Goal: Task Accomplishment & Management: Manage account settings

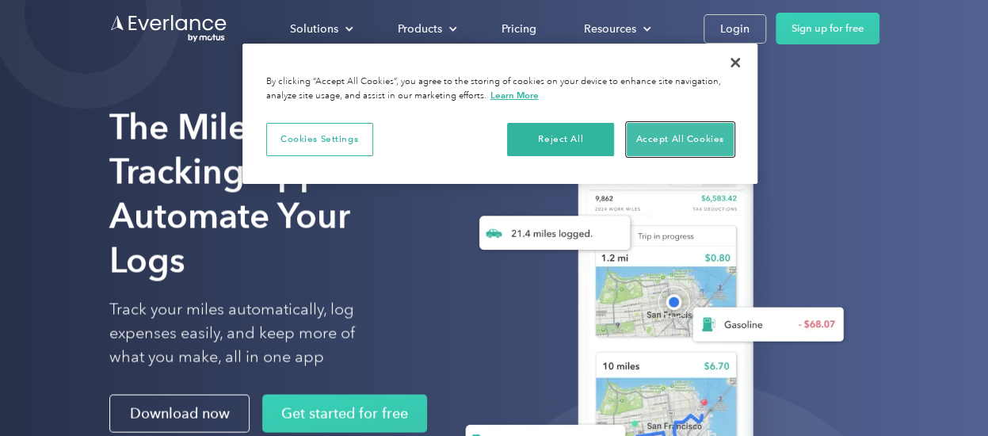
click at [701, 141] on button "Accept All Cookies" at bounding box center [679, 139] width 107 height 33
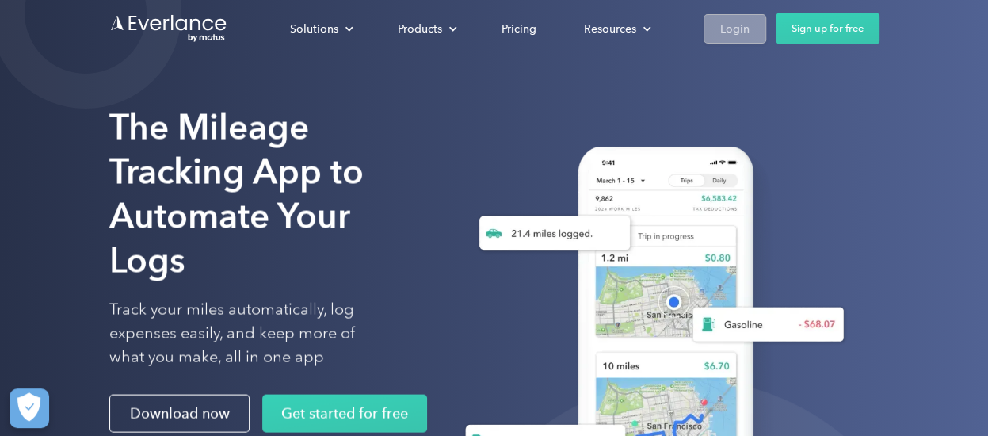
click at [749, 25] on link "Login" at bounding box center [734, 28] width 63 height 29
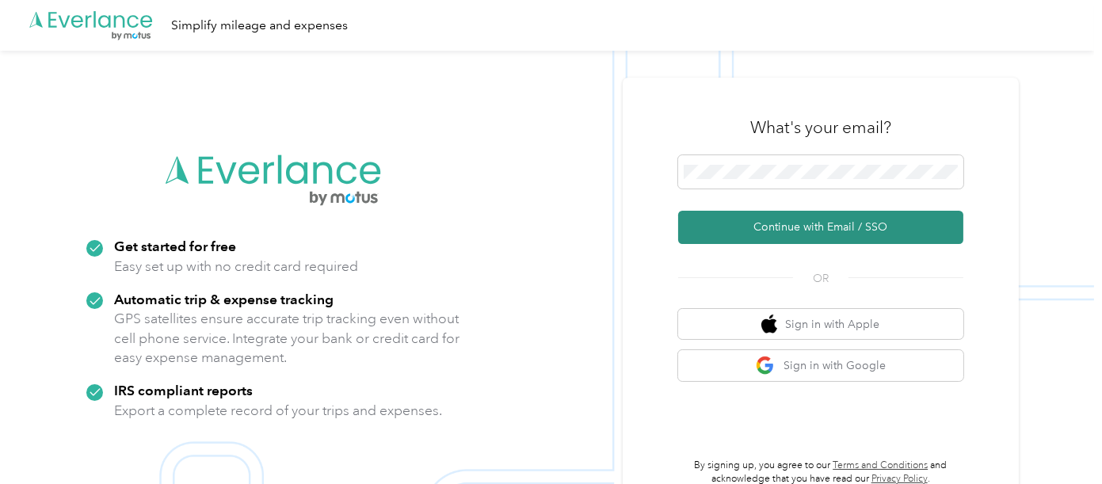
click at [748, 221] on button "Continue with Email / SSO" at bounding box center [820, 227] width 285 height 33
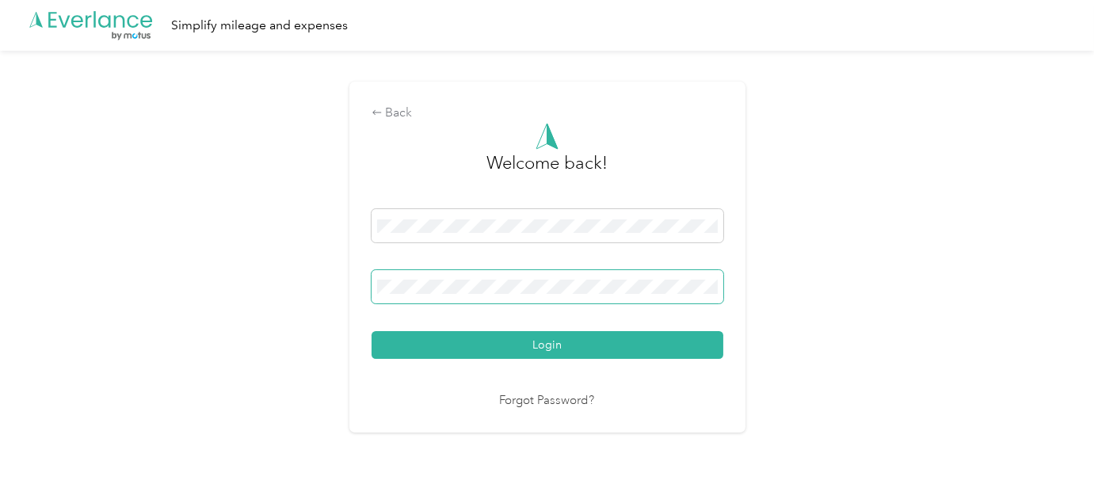
click at [371, 331] on button "Login" at bounding box center [547, 345] width 352 height 28
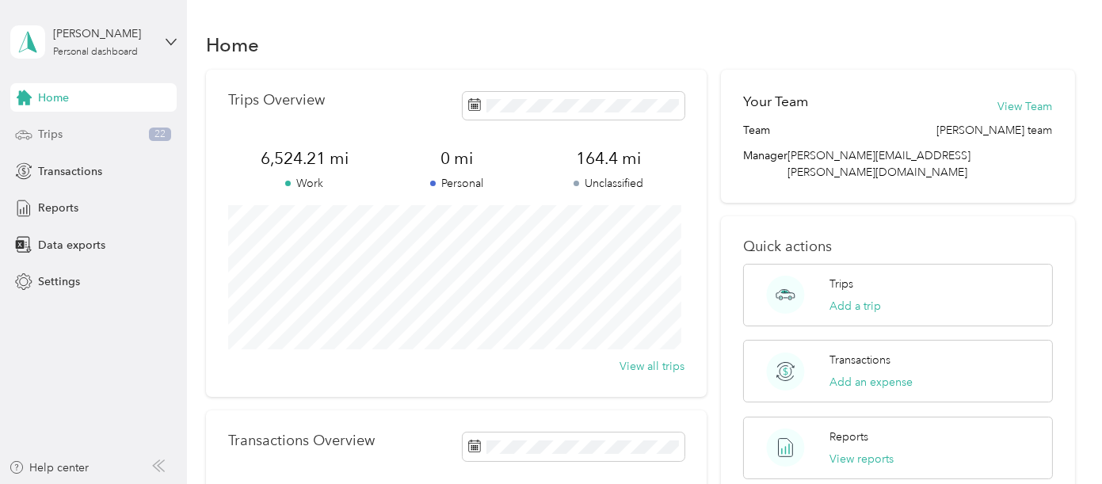
click at [51, 126] on span "Trips" at bounding box center [50, 134] width 25 height 17
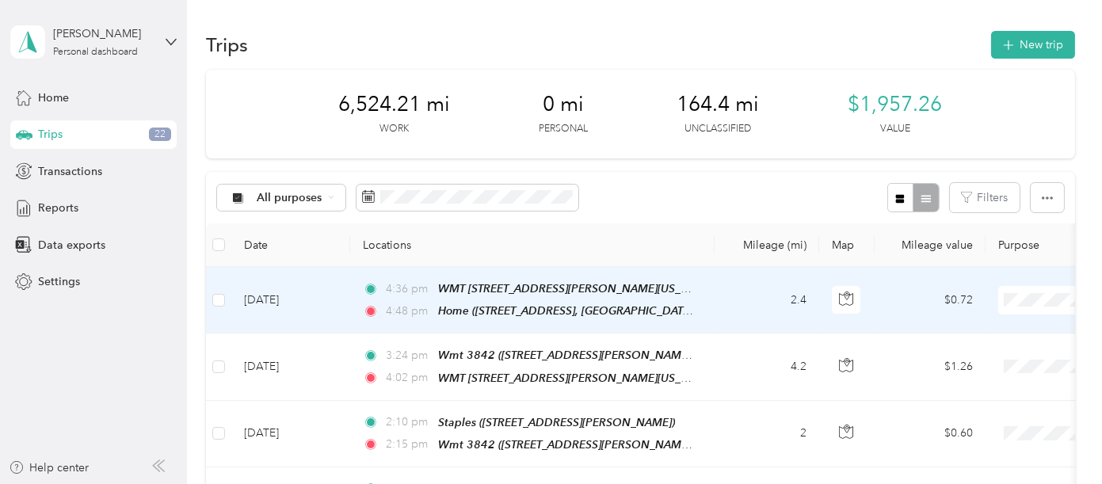
click at [1031, 291] on span at bounding box center [1096, 300] width 196 height 29
click at [980, 325] on span "[PERSON_NAME]" at bounding box center [1018, 327] width 146 height 17
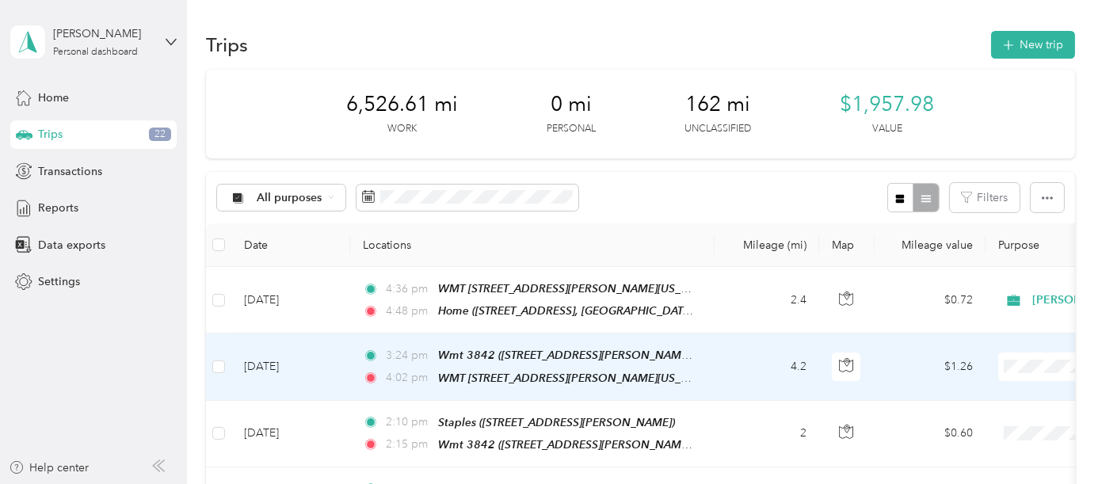
click at [966, 394] on span "[PERSON_NAME]" at bounding box center [1018, 393] width 146 height 17
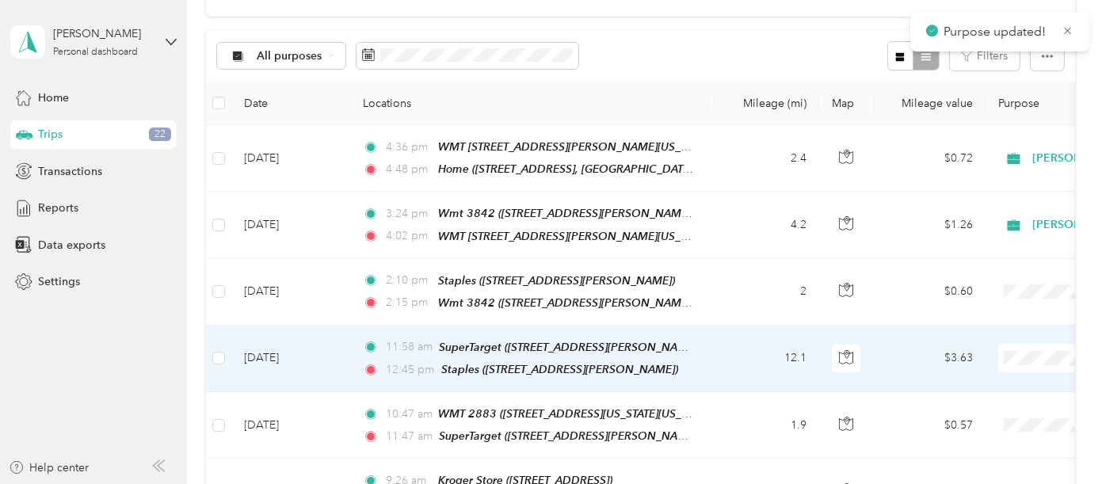
scroll to position [176, 0]
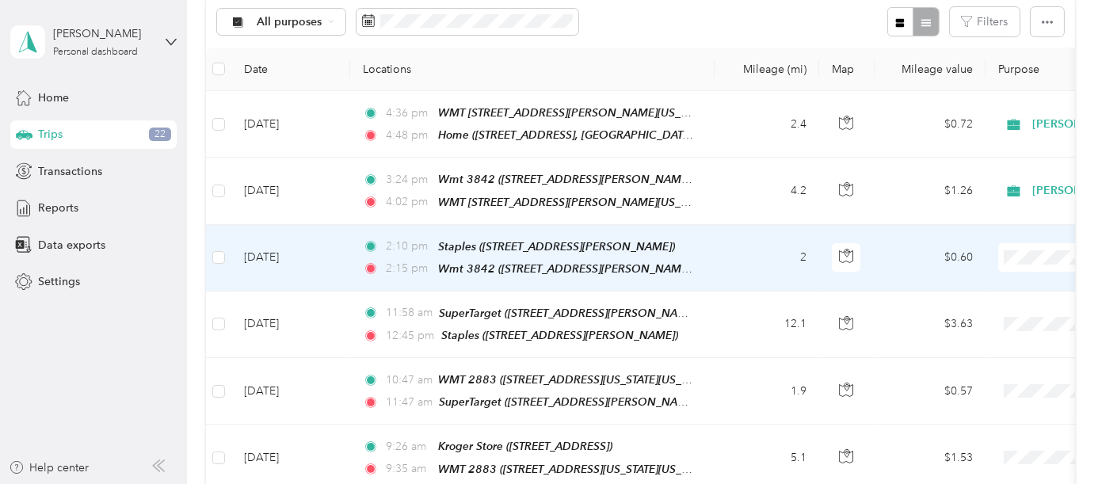
click at [752, 241] on td "2" at bounding box center [766, 258] width 105 height 67
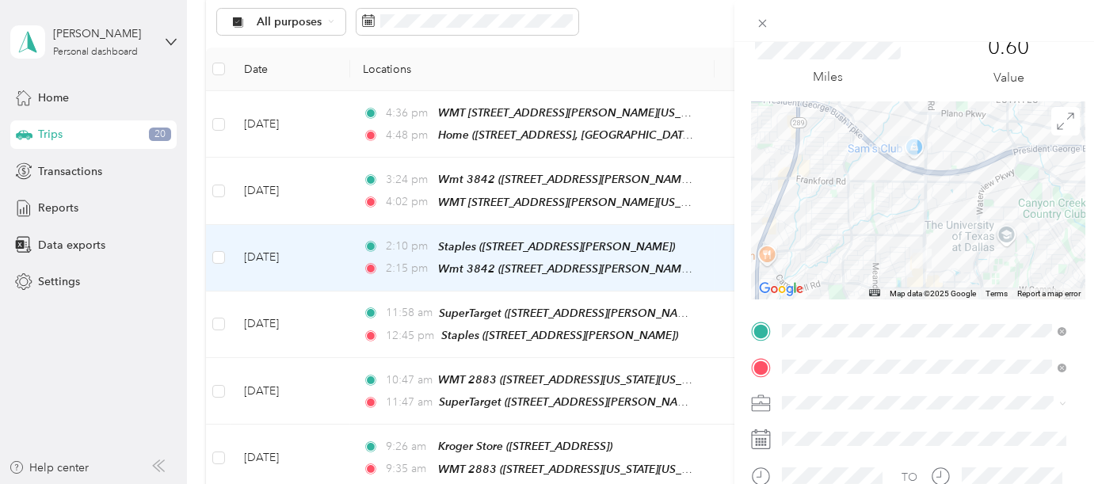
scroll to position [88, 0]
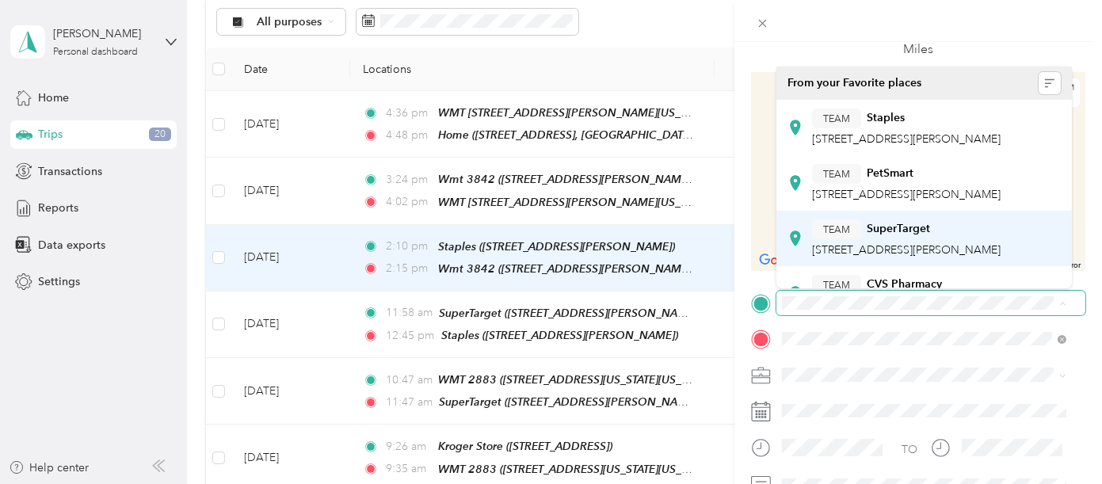
click at [903, 234] on strong "SuperTarget" at bounding box center [897, 229] width 63 height 14
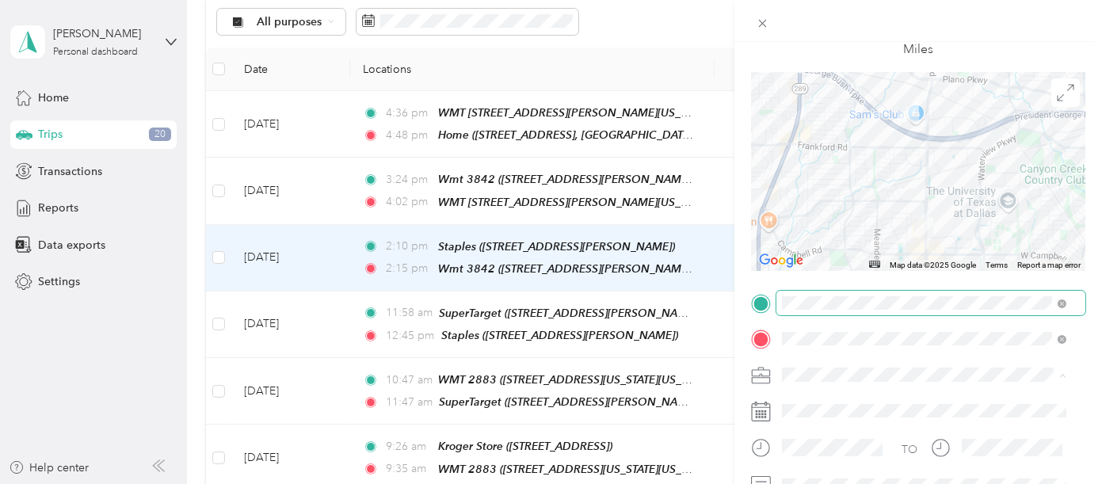
click at [836, 402] on div "[PERSON_NAME]" at bounding box center [923, 402] width 273 height 17
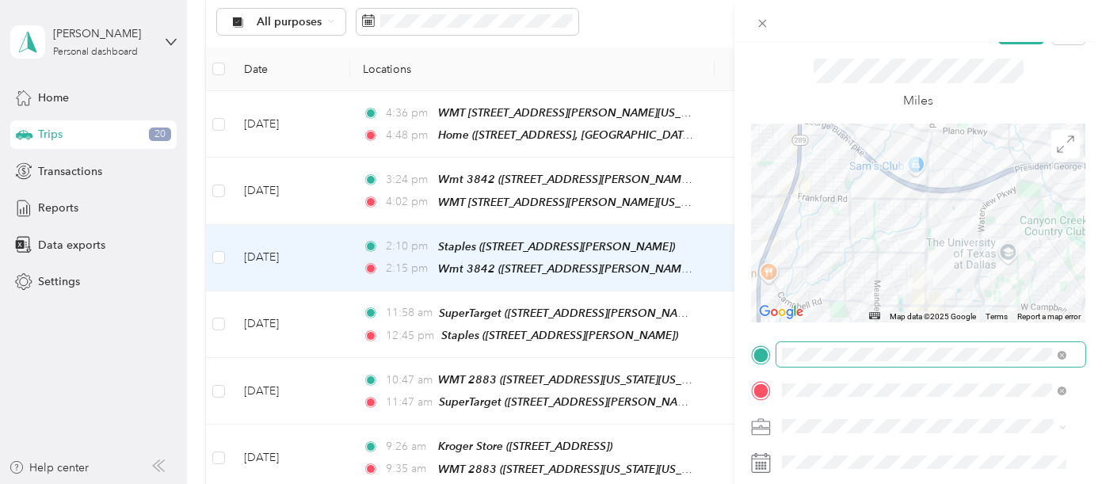
scroll to position [0, 0]
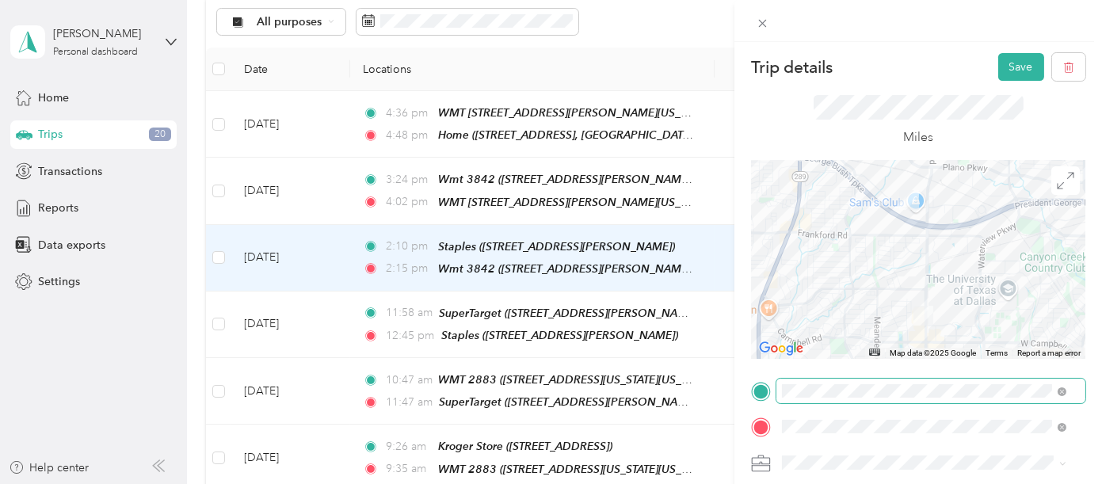
click at [1011, 51] on div "Trip details Save This trip cannot be edited because it is either under review,…" at bounding box center [917, 284] width 367 height 484
click at [692, 315] on div "Trip details Save This trip cannot be edited because it is either under review,…" at bounding box center [551, 242] width 1102 height 484
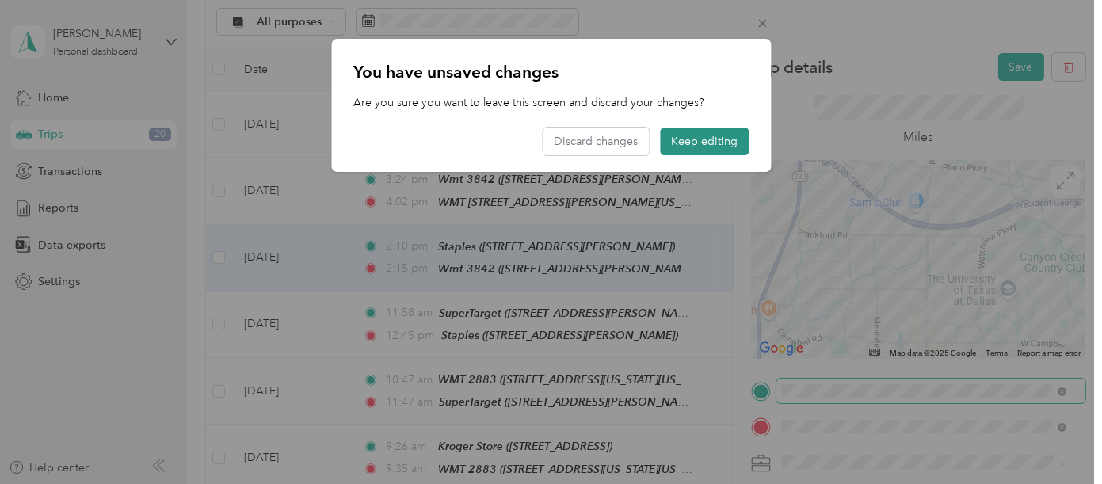
click at [701, 143] on button "Keep editing" at bounding box center [704, 142] width 89 height 28
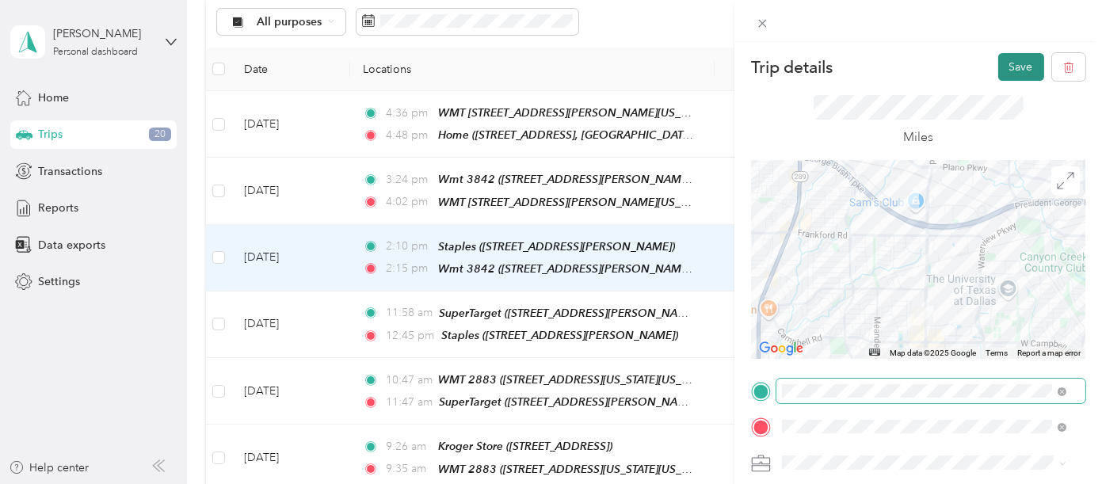
click at [1015, 69] on button "Save" at bounding box center [1021, 67] width 46 height 28
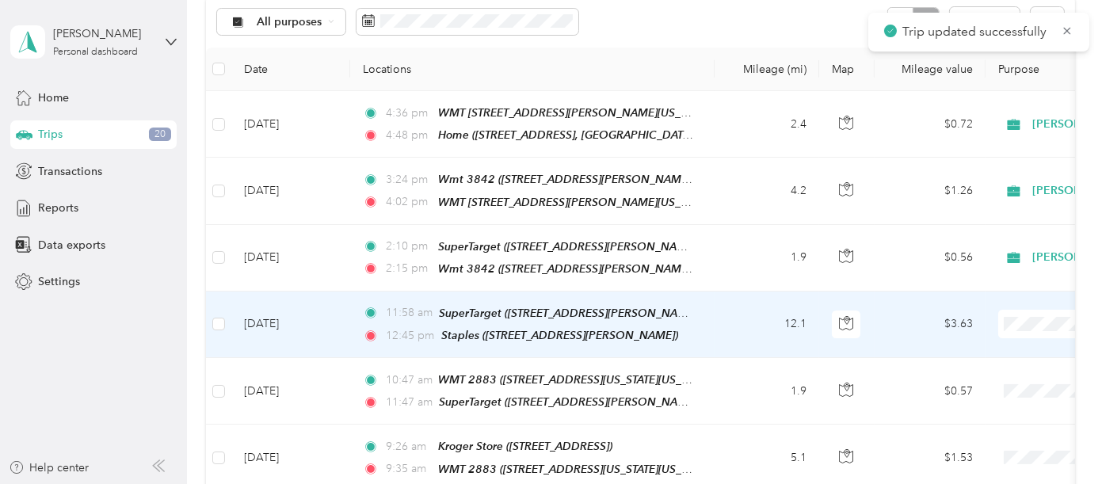
click at [756, 318] on td "12.1" at bounding box center [766, 324] width 105 height 67
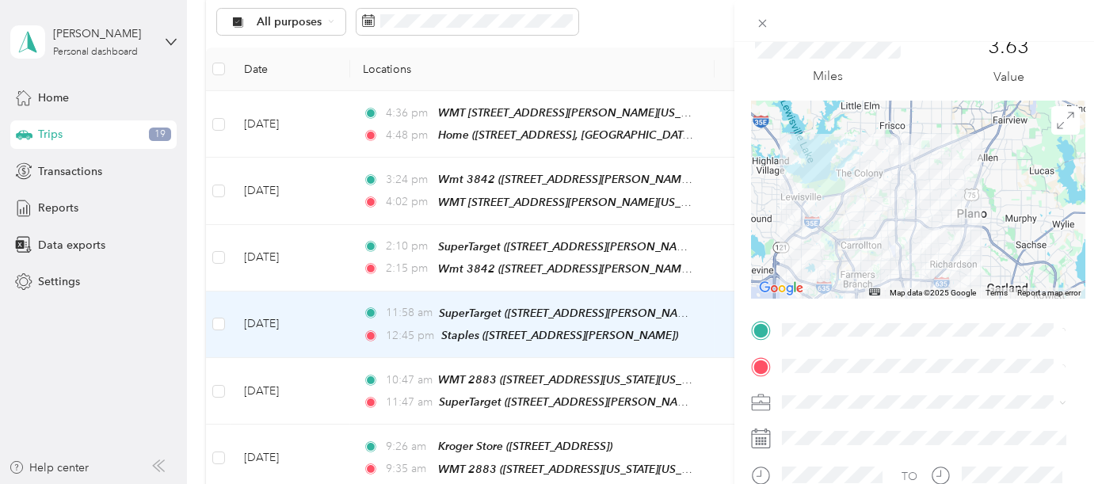
scroll to position [88, 0]
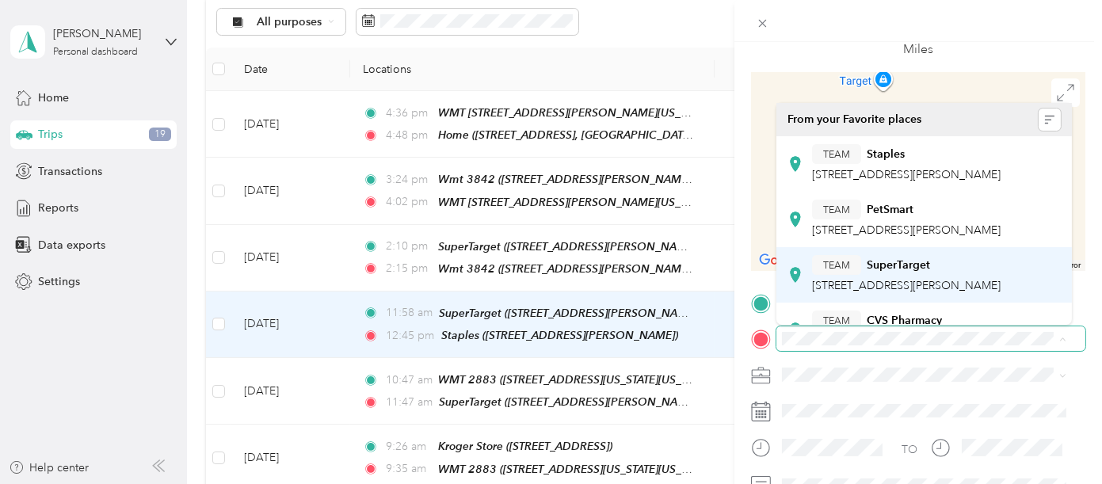
click at [924, 261] on strong "SuperTarget" at bounding box center [897, 265] width 63 height 14
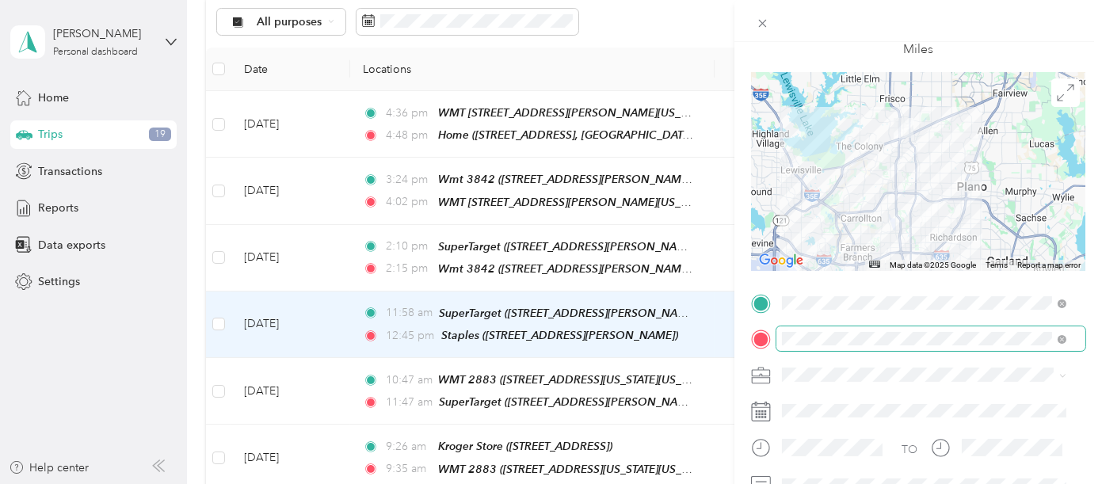
click at [809, 406] on li "[PERSON_NAME]" at bounding box center [923, 401] width 295 height 28
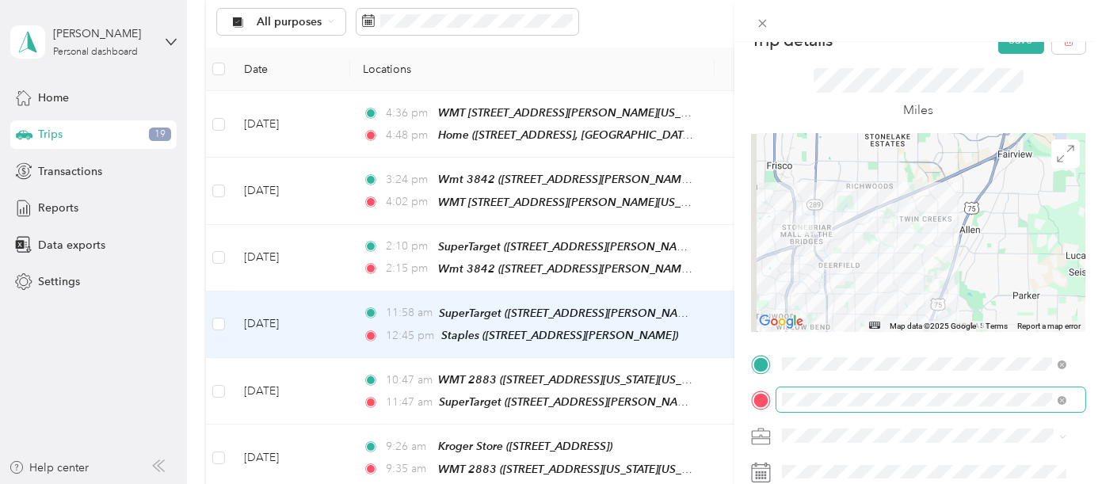
scroll to position [0, 0]
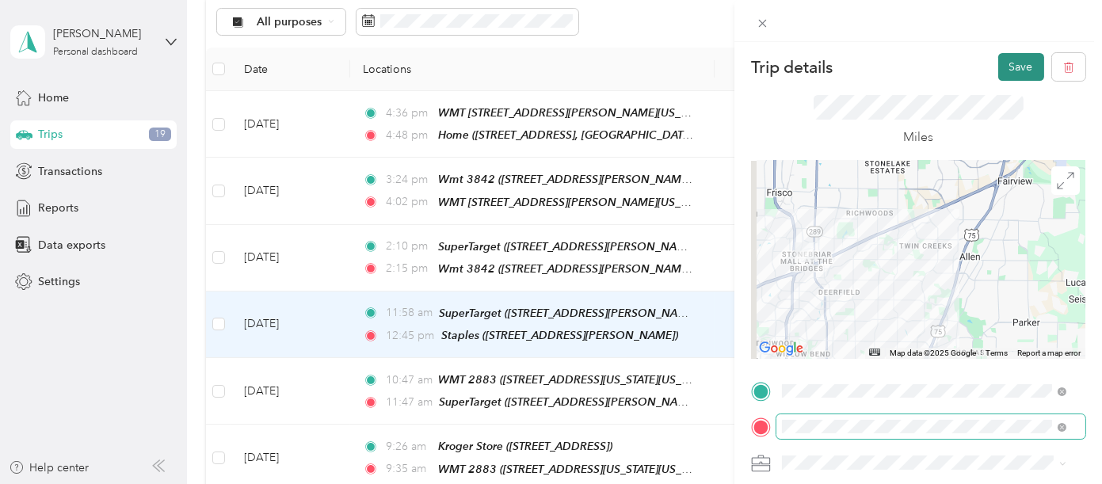
click at [1018, 67] on button "Save" at bounding box center [1021, 67] width 46 height 28
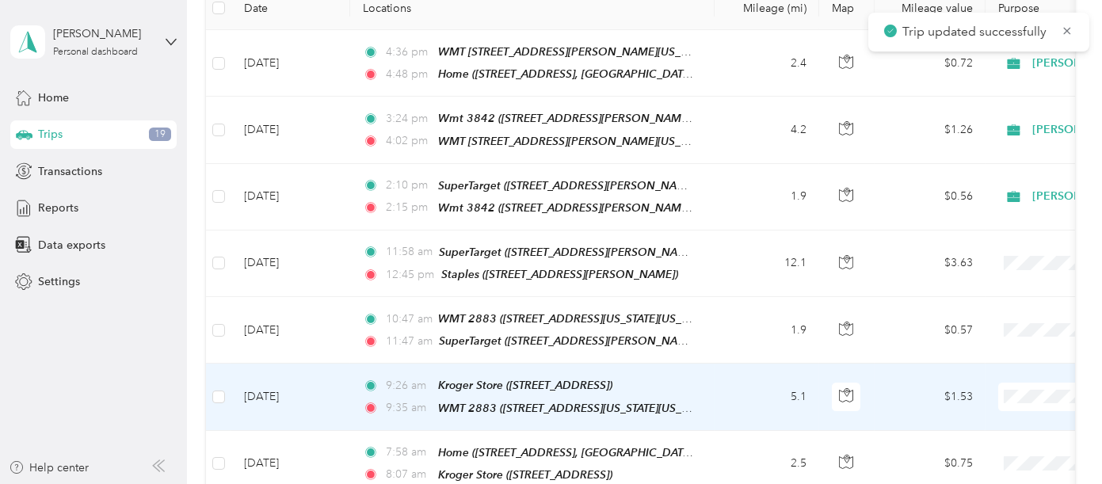
scroll to position [352, 0]
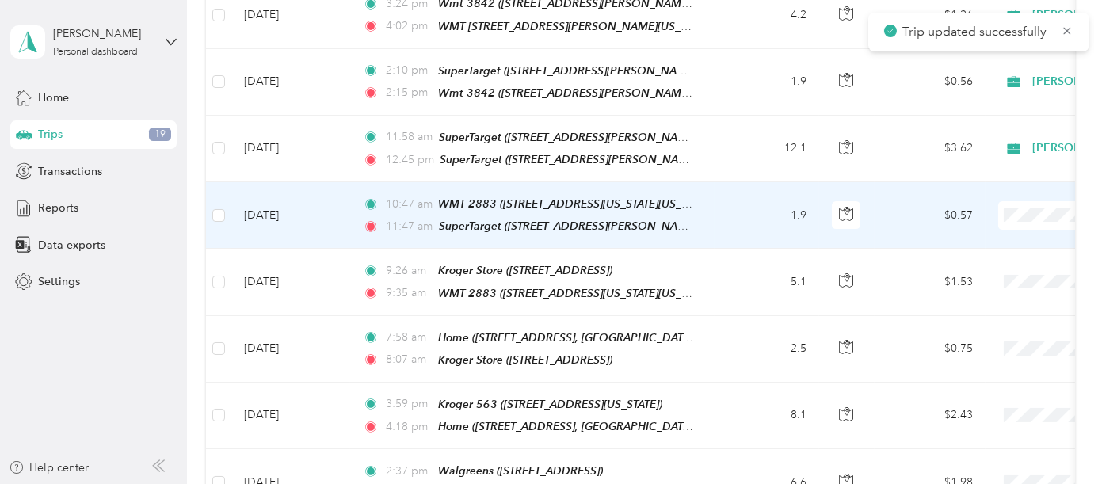
click at [702, 208] on td "10:47 am WMT 2883 ([STREET_ADDRESS][US_STATE][US_STATE]) 11:47 am SuperTarget (…" at bounding box center [532, 215] width 364 height 67
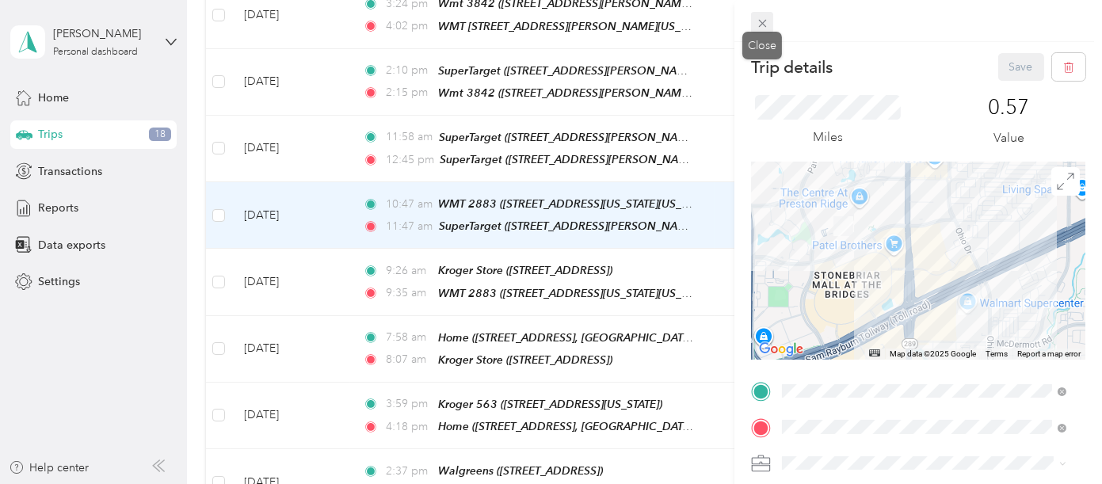
click at [759, 24] on icon at bounding box center [762, 23] width 13 height 13
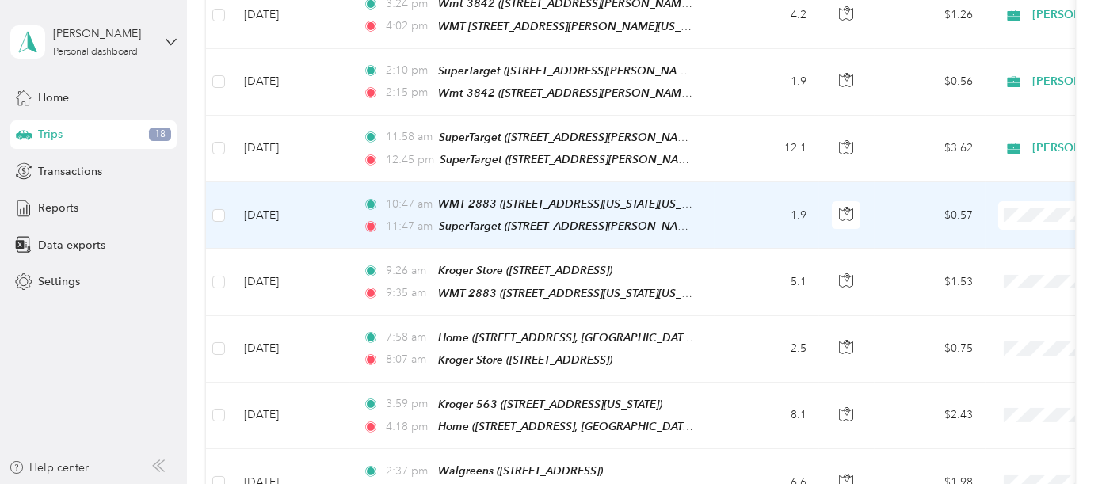
click at [1037, 239] on li "[PERSON_NAME]" at bounding box center [1003, 236] width 196 height 28
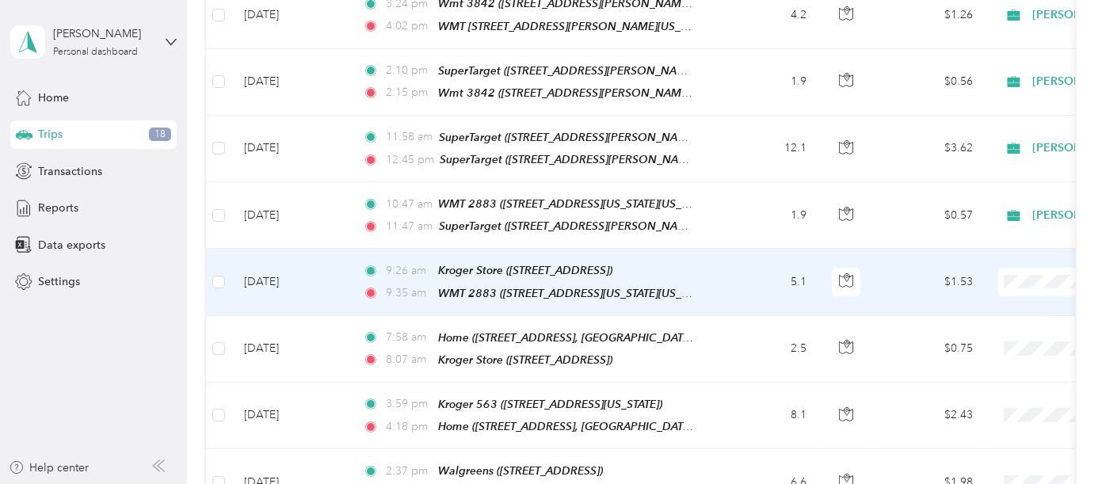
click at [1020, 295] on span "[PERSON_NAME]" at bounding box center [1018, 296] width 146 height 17
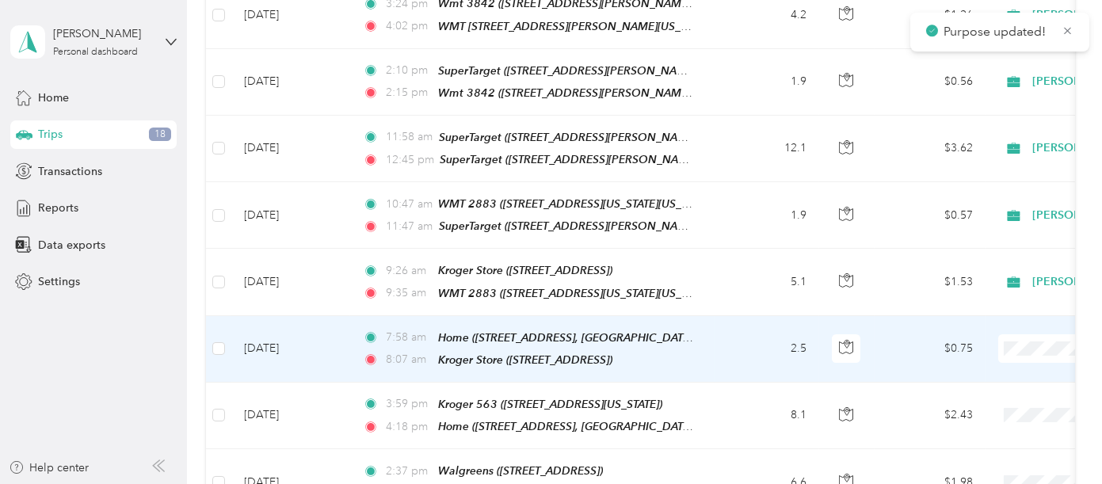
click at [1020, 364] on span "[PERSON_NAME]" at bounding box center [1018, 362] width 146 height 17
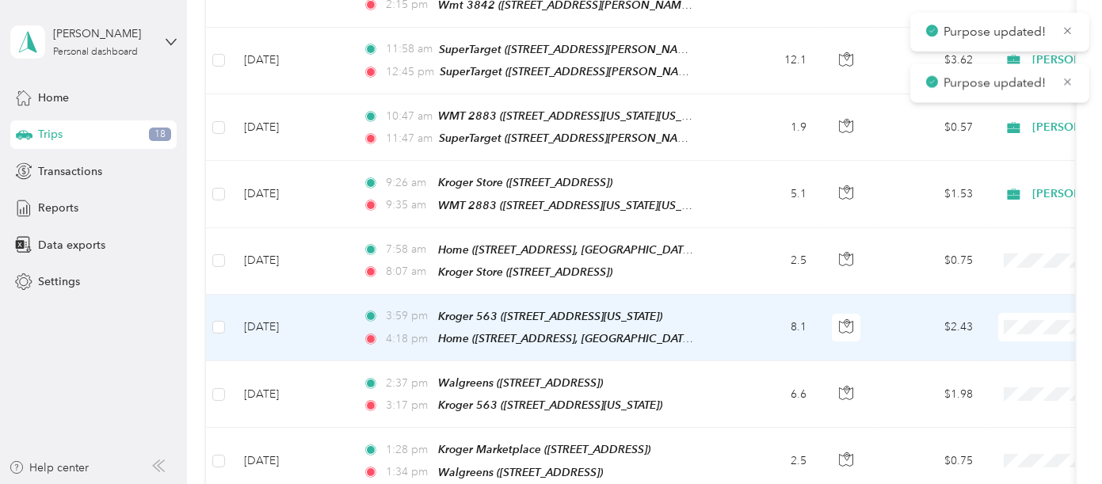
scroll to position [527, 0]
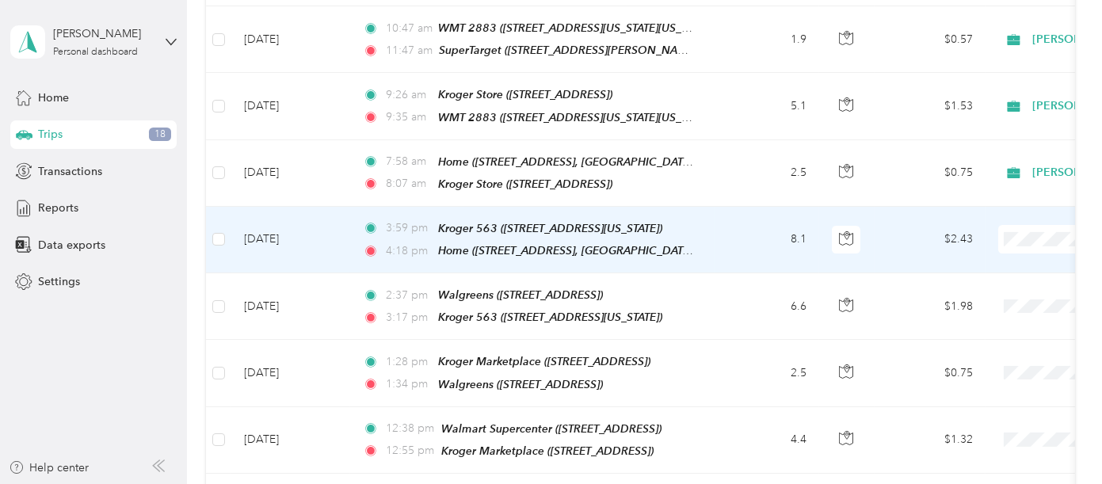
click at [1030, 254] on li "[PERSON_NAME]" at bounding box center [1003, 255] width 196 height 28
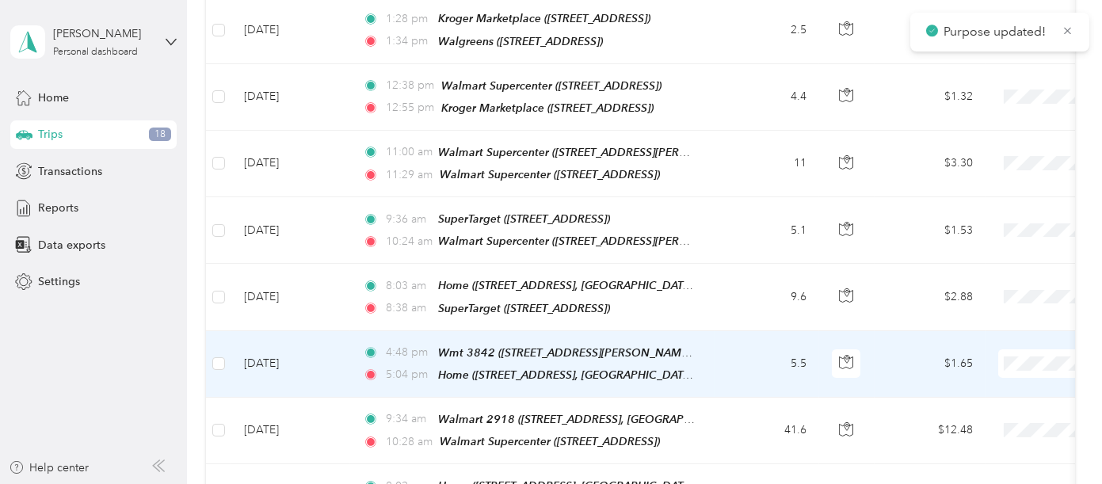
scroll to position [880, 0]
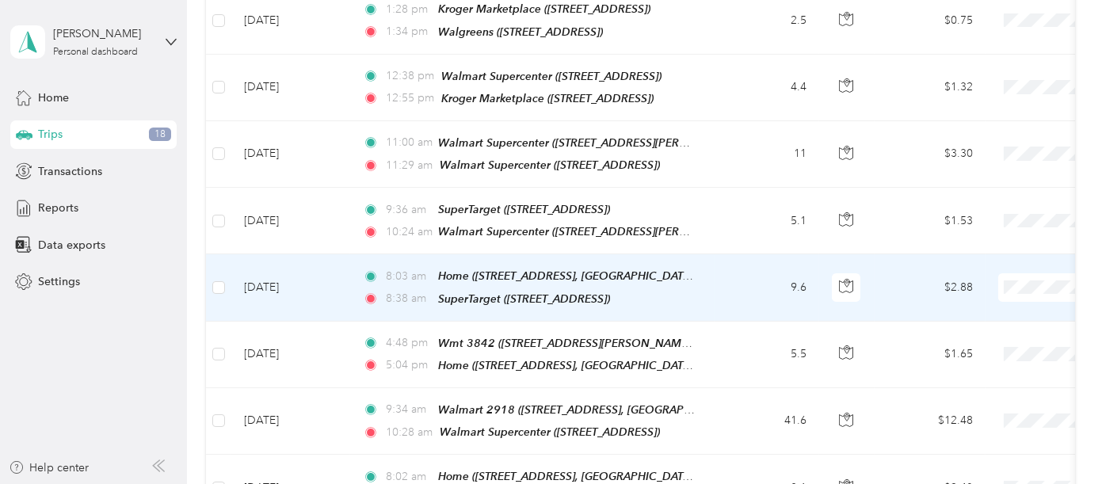
click at [1019, 287] on span "[PERSON_NAME]" at bounding box center [1018, 292] width 146 height 17
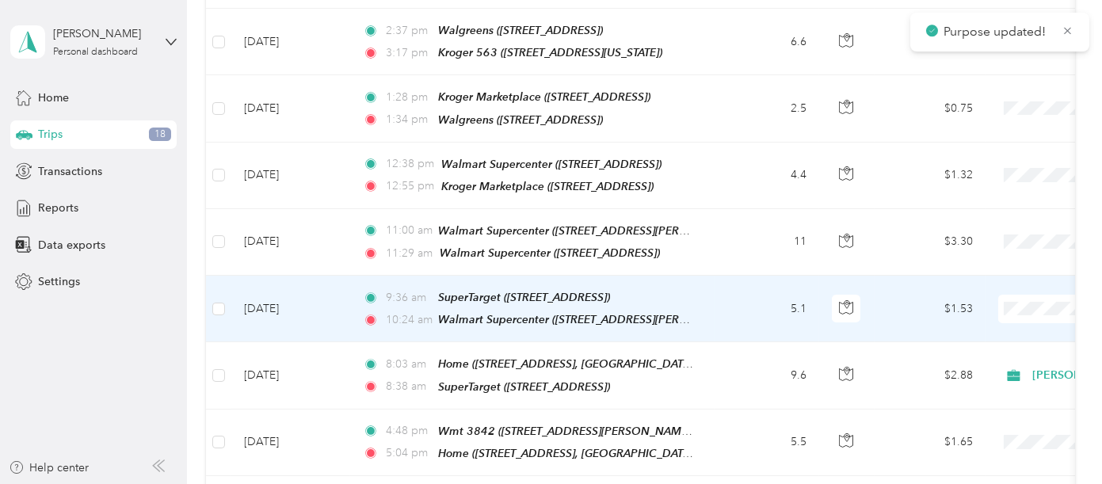
click at [1003, 310] on span "[PERSON_NAME]" at bounding box center [1018, 315] width 146 height 17
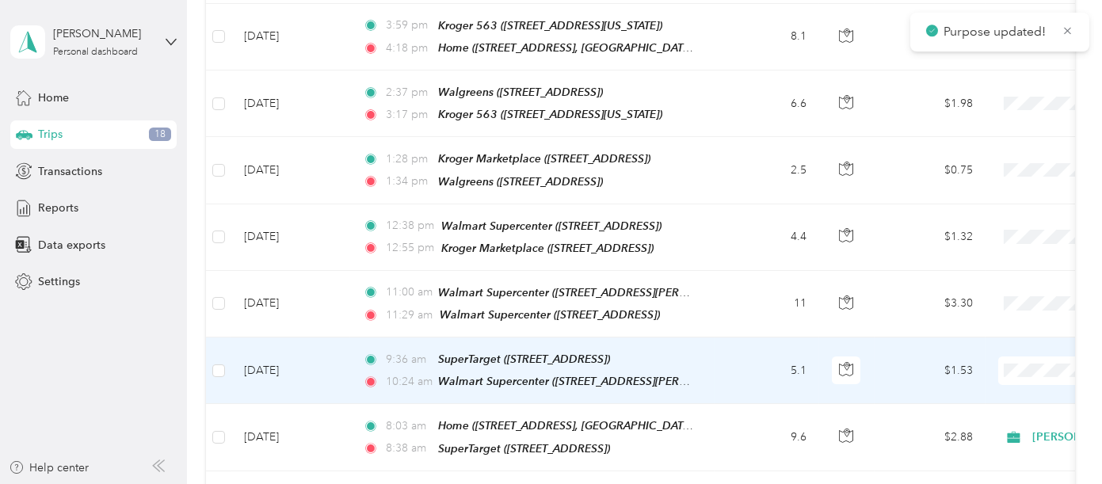
scroll to position [703, 0]
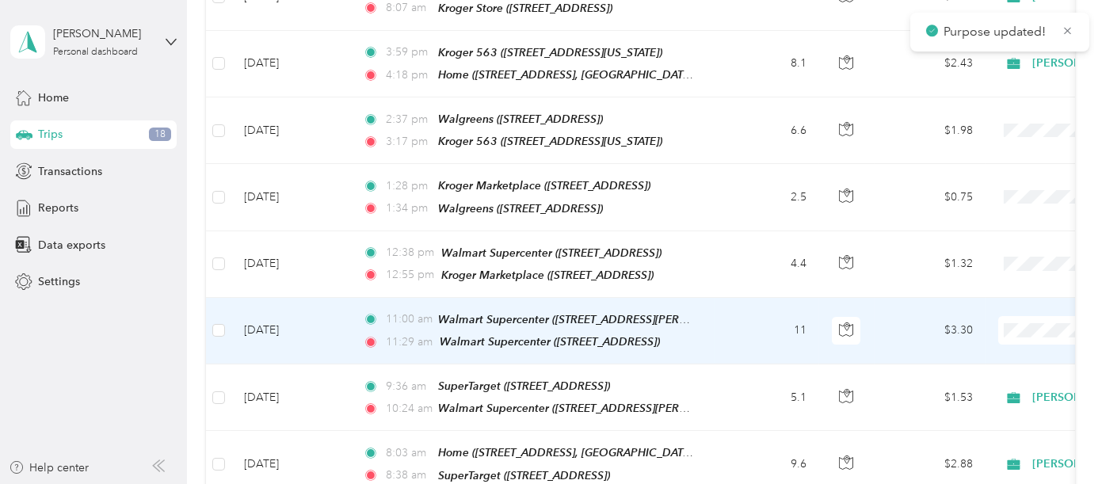
click at [1008, 333] on span "[PERSON_NAME]" at bounding box center [1018, 337] width 146 height 17
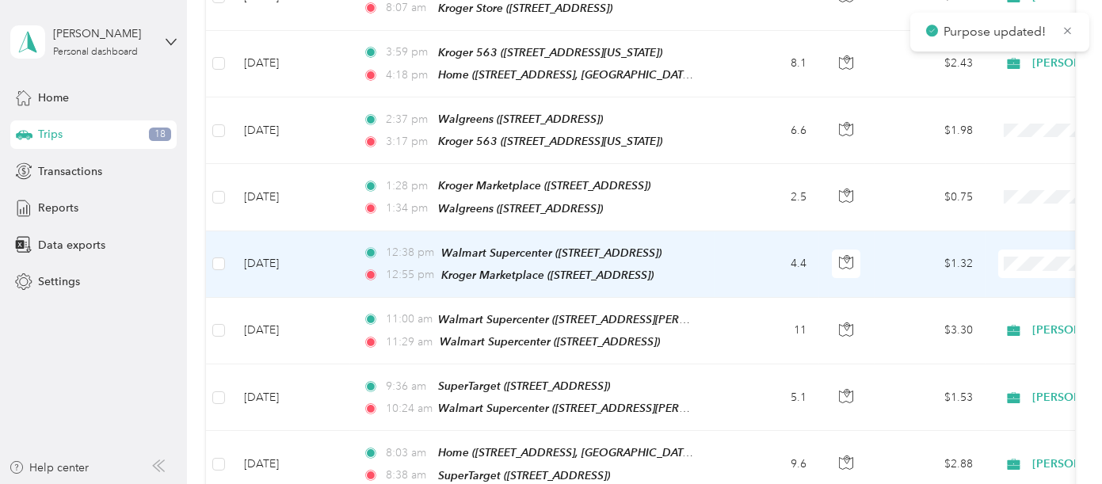
click at [1022, 276] on li "[PERSON_NAME]" at bounding box center [1003, 274] width 196 height 28
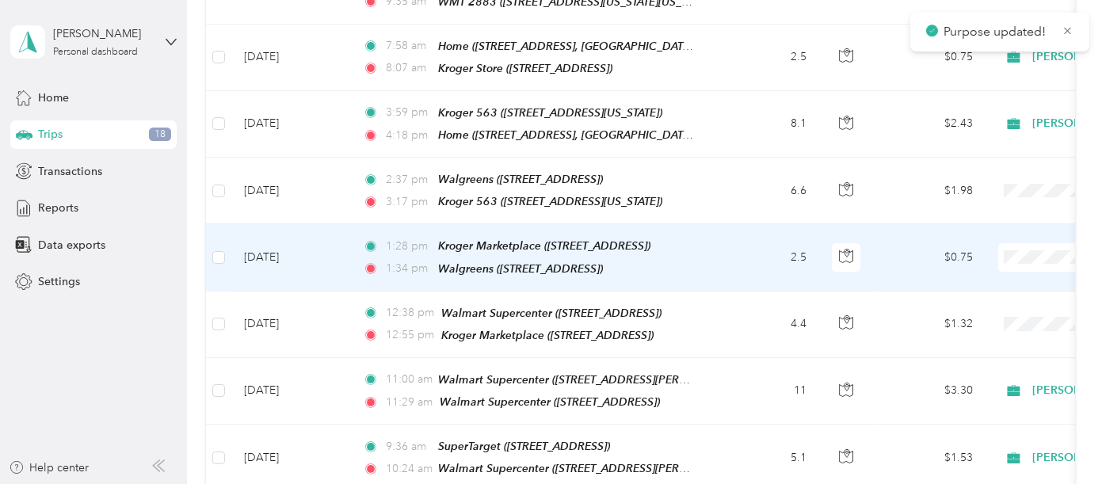
scroll to position [615, 0]
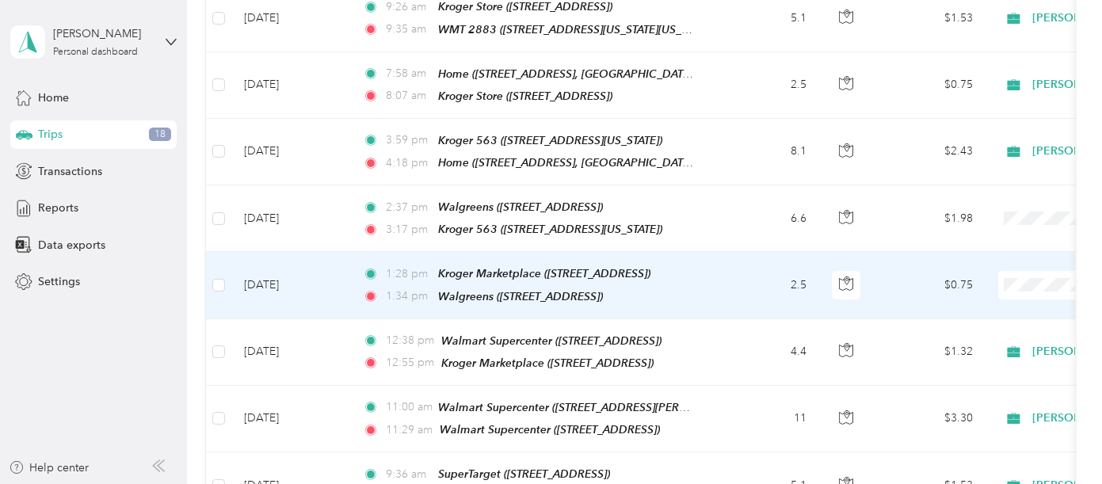
click at [726, 264] on td "2.5" at bounding box center [766, 285] width 105 height 67
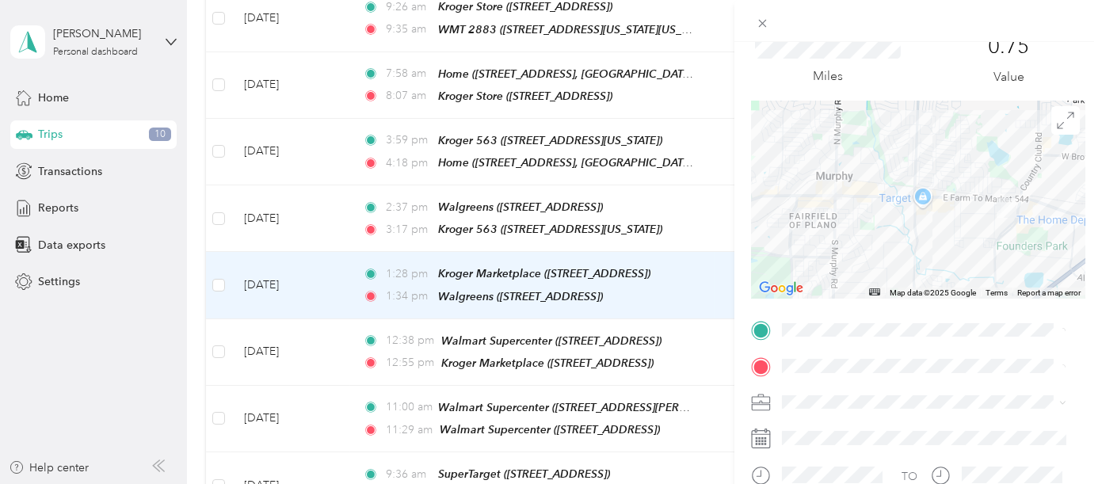
scroll to position [88, 0]
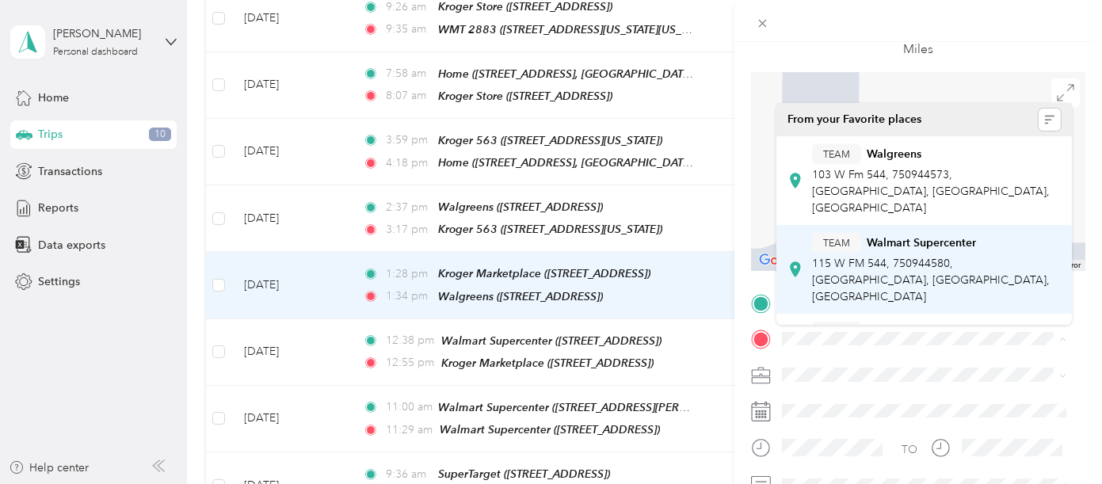
click at [921, 233] on div "TEAM Walmart Supercenter" at bounding box center [936, 243] width 249 height 20
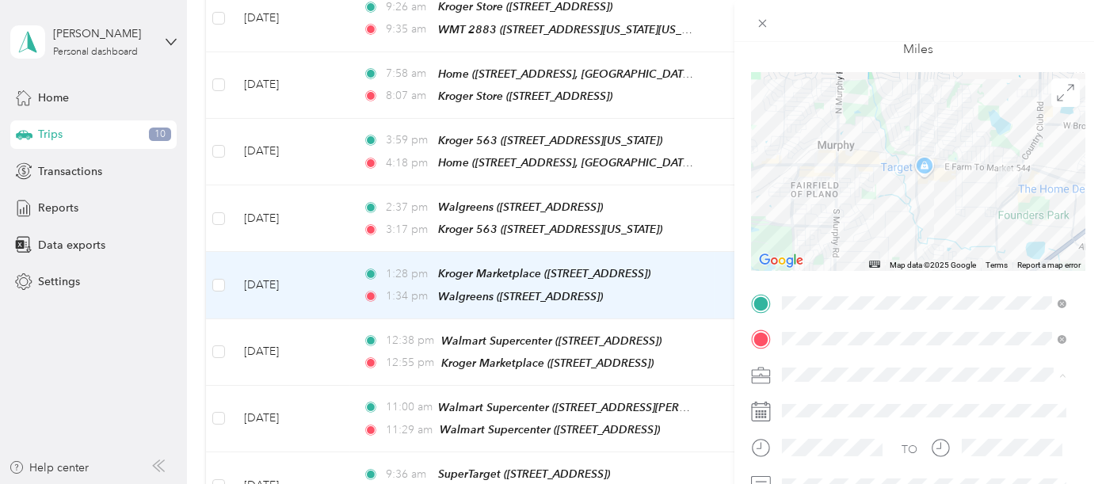
click at [826, 395] on div "[PERSON_NAME]" at bounding box center [923, 402] width 273 height 17
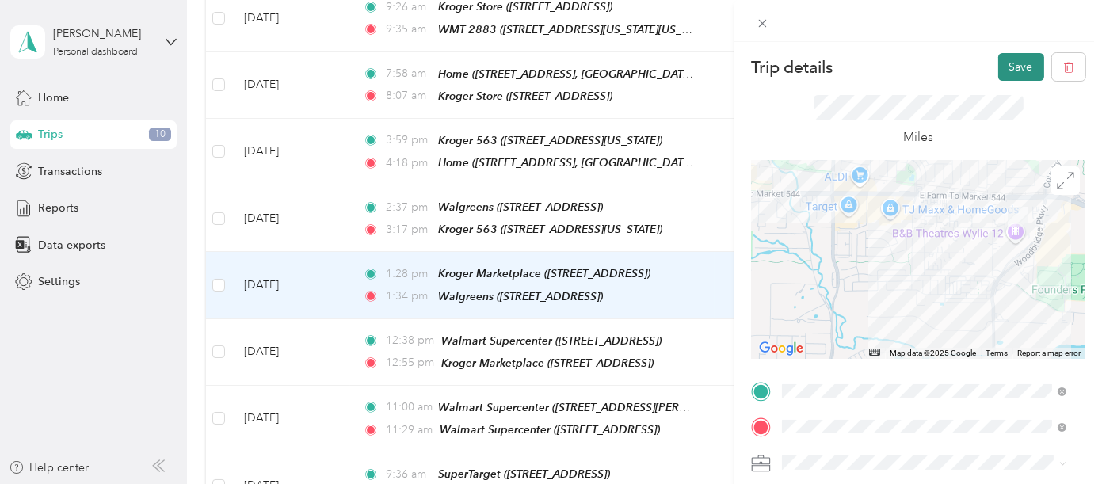
click at [1022, 67] on button "Save" at bounding box center [1021, 67] width 46 height 28
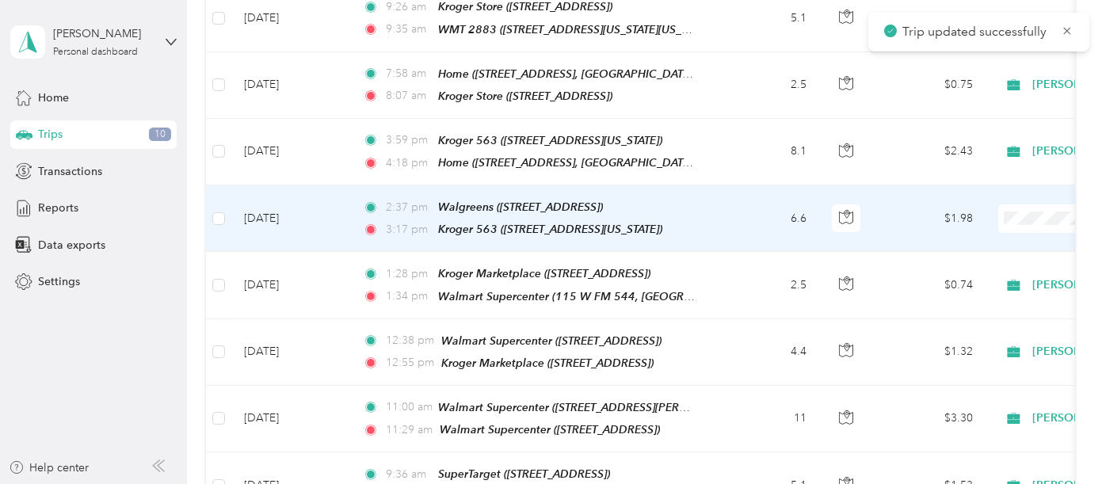
click at [747, 200] on td "6.6" at bounding box center [766, 218] width 105 height 67
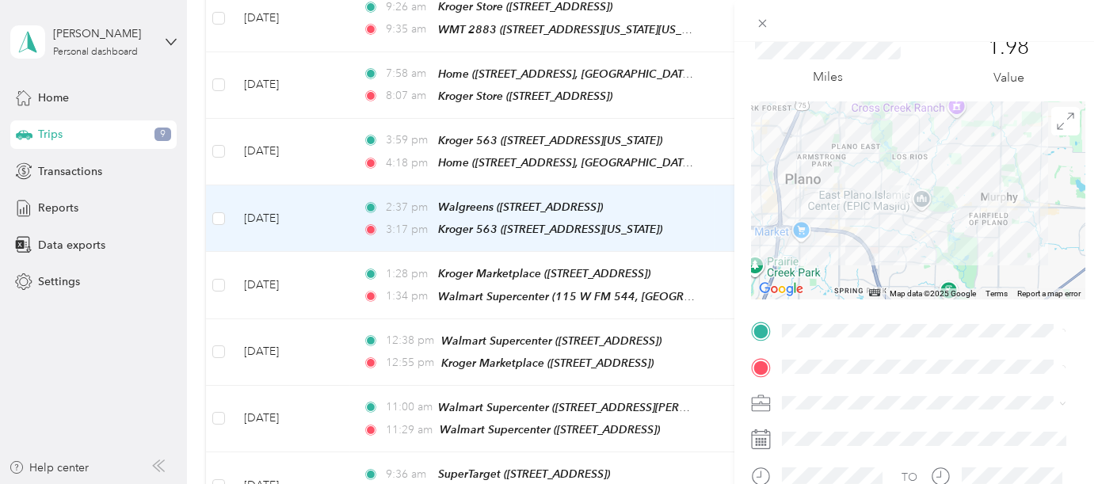
scroll to position [88, 0]
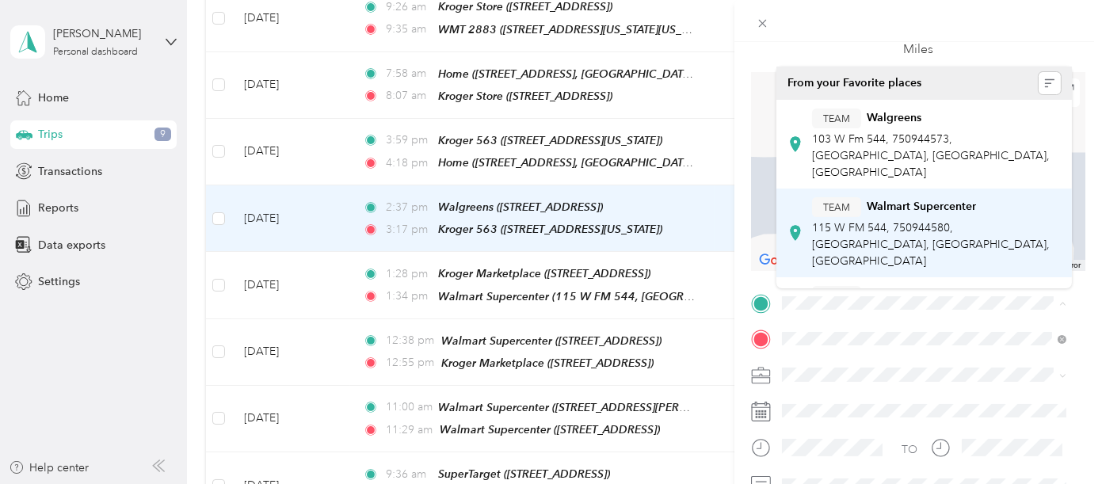
click at [873, 221] on span "115 W FM 544, 750944580, [GEOGRAPHIC_DATA], [GEOGRAPHIC_DATA], [GEOGRAPHIC_DATA]" at bounding box center [931, 244] width 238 height 47
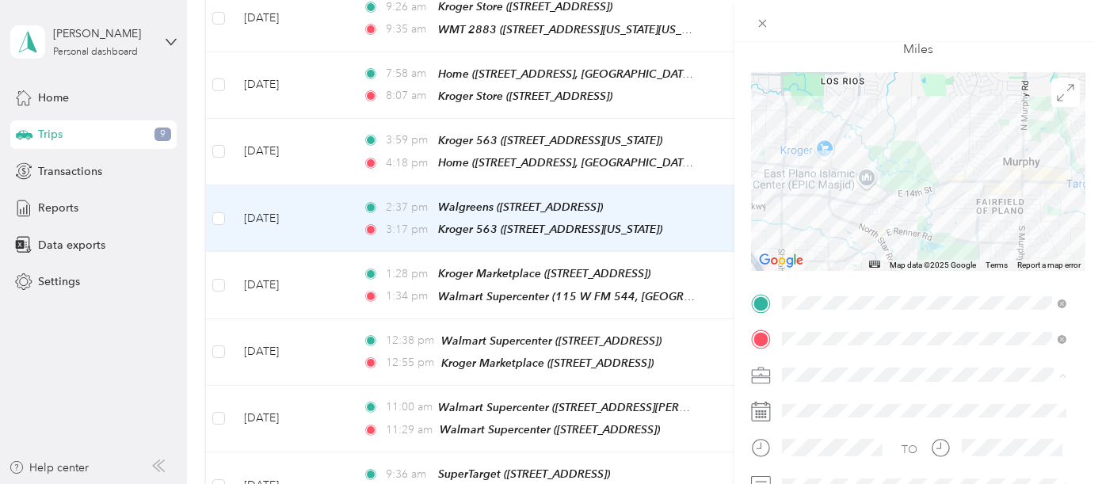
click at [819, 402] on div "[PERSON_NAME]" at bounding box center [923, 402] width 273 height 17
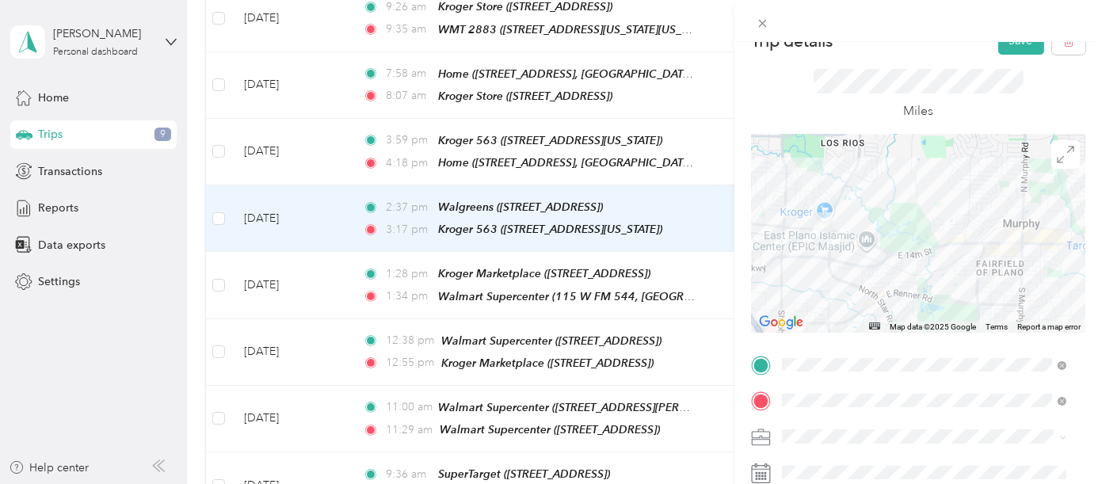
scroll to position [0, 0]
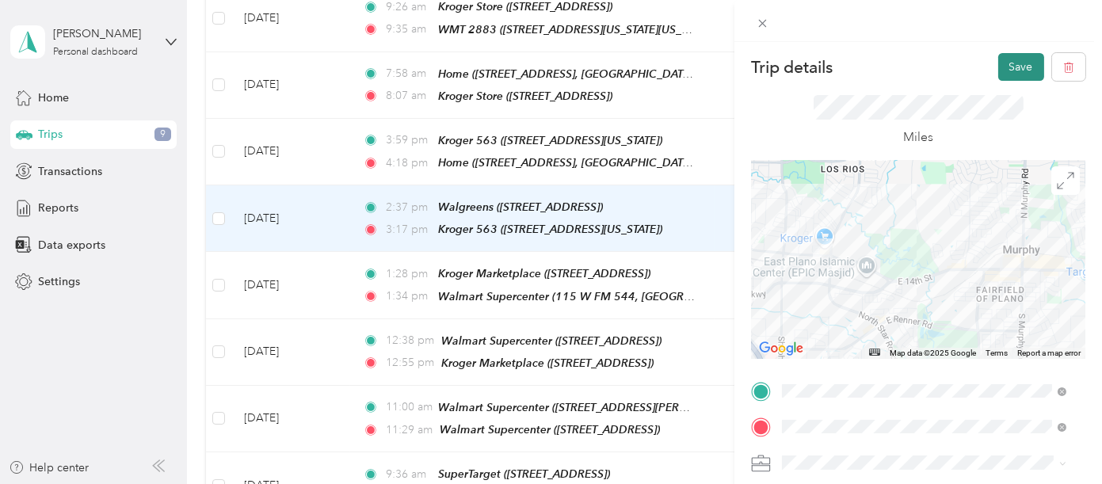
click at [1014, 56] on button "Save" at bounding box center [1021, 67] width 46 height 28
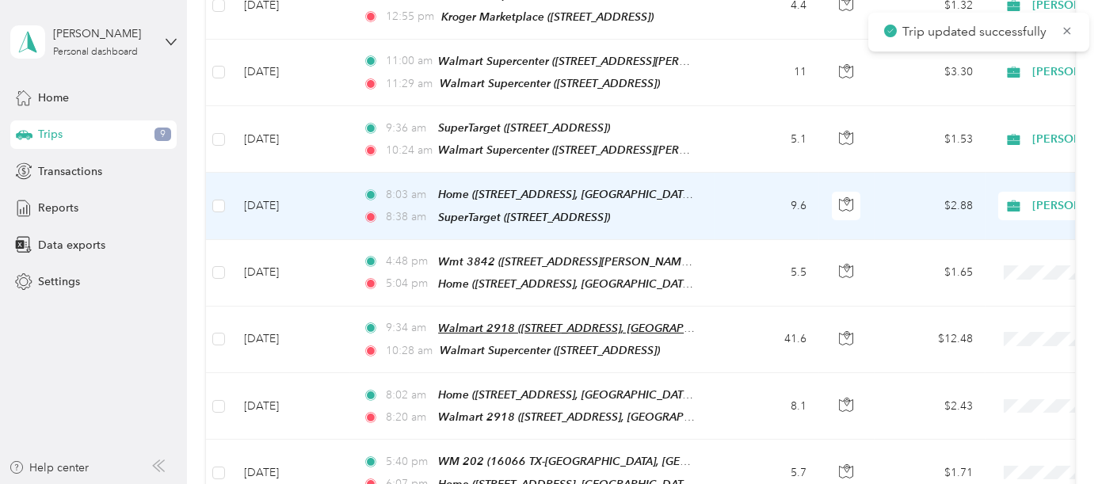
scroll to position [1056, 0]
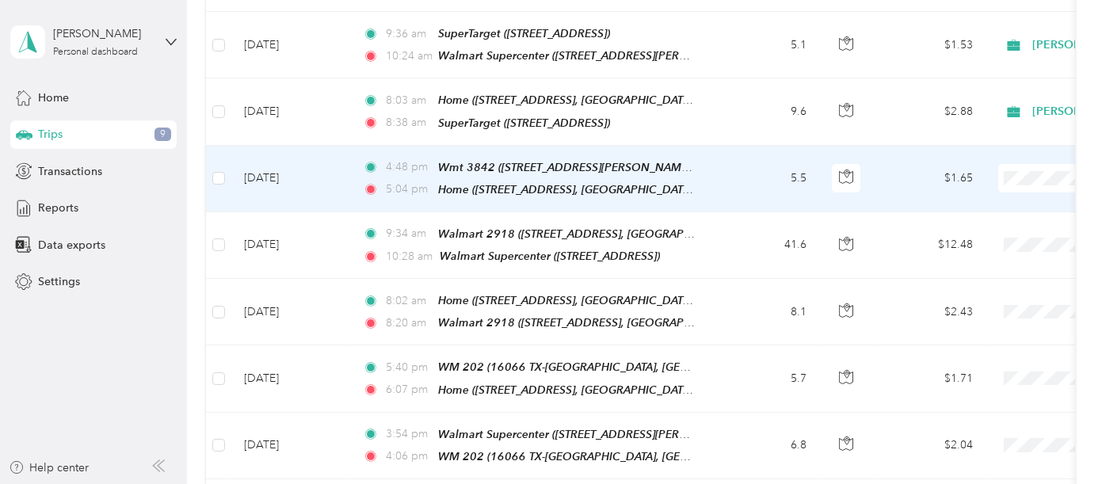
click at [1007, 178] on span "[PERSON_NAME]" at bounding box center [1018, 175] width 146 height 17
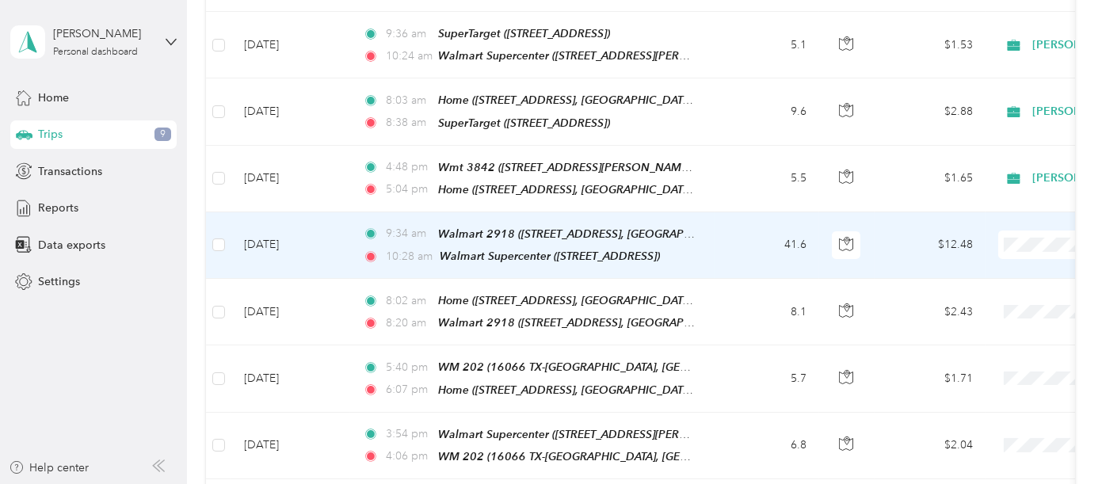
click at [1011, 246] on span "[PERSON_NAME]" at bounding box center [1018, 242] width 146 height 17
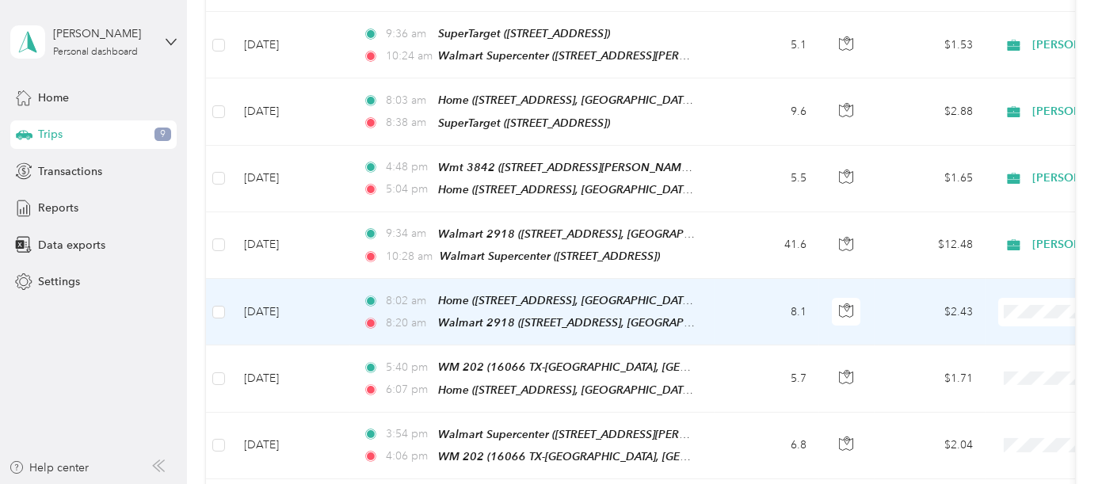
click at [1008, 306] on span "[PERSON_NAME]" at bounding box center [1018, 311] width 146 height 17
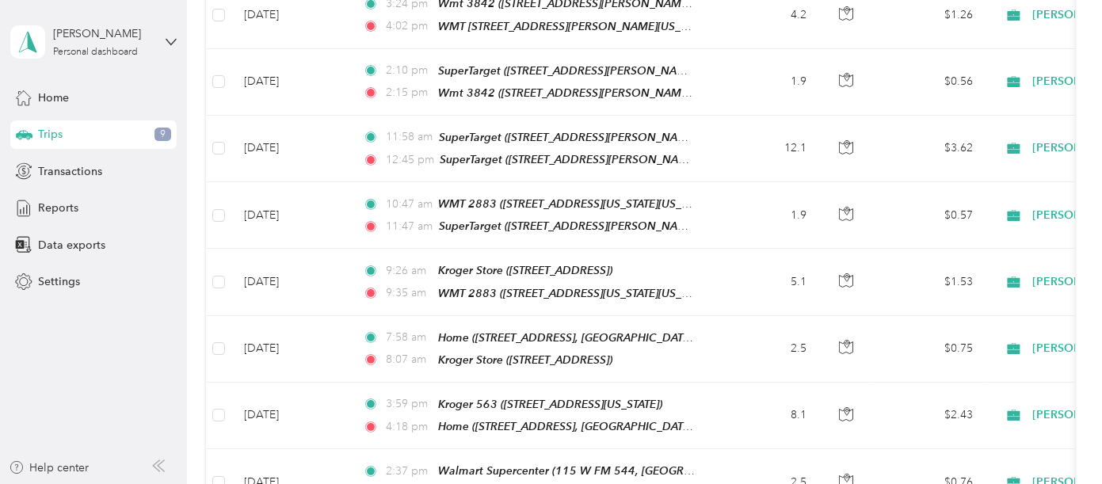
scroll to position [0, 0]
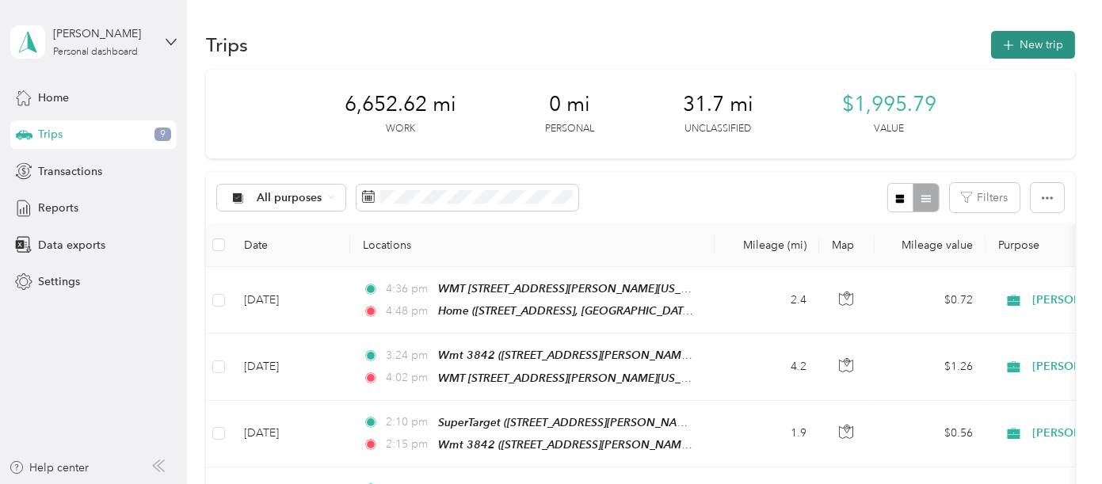
click at [1039, 40] on button "New trip" at bounding box center [1033, 45] width 84 height 28
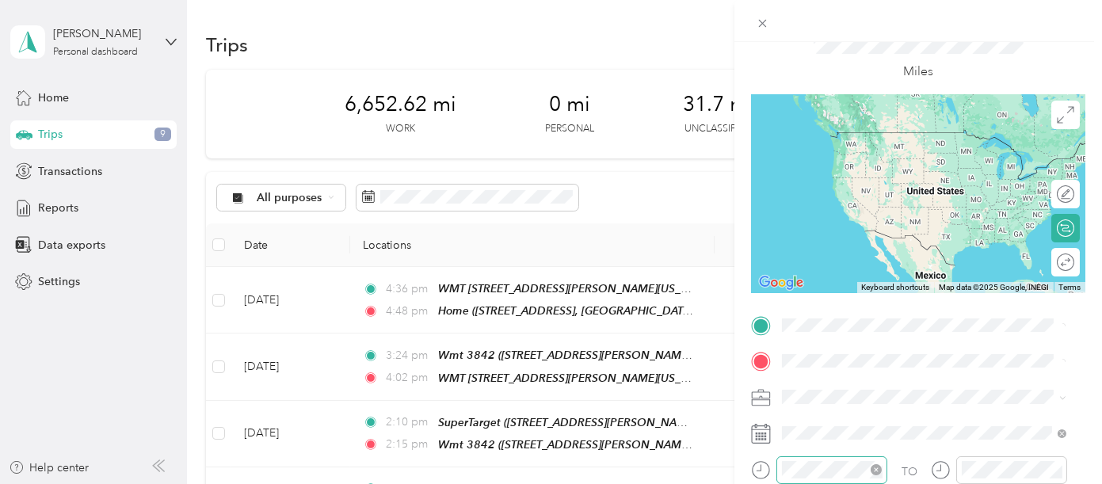
scroll to position [176, 0]
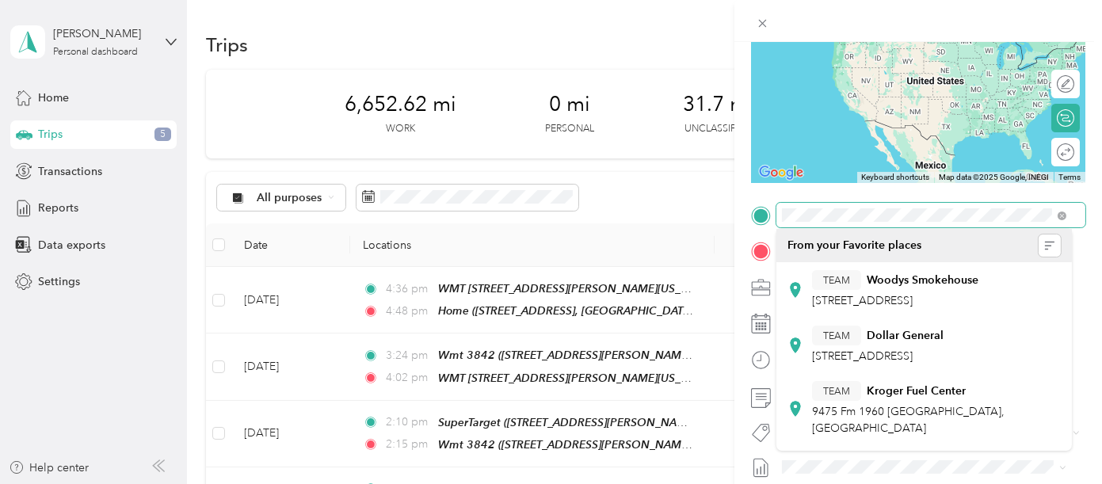
click at [718, 214] on div "New Trip Save This trip cannot be edited because it is either under review, app…" at bounding box center [551, 242] width 1102 height 484
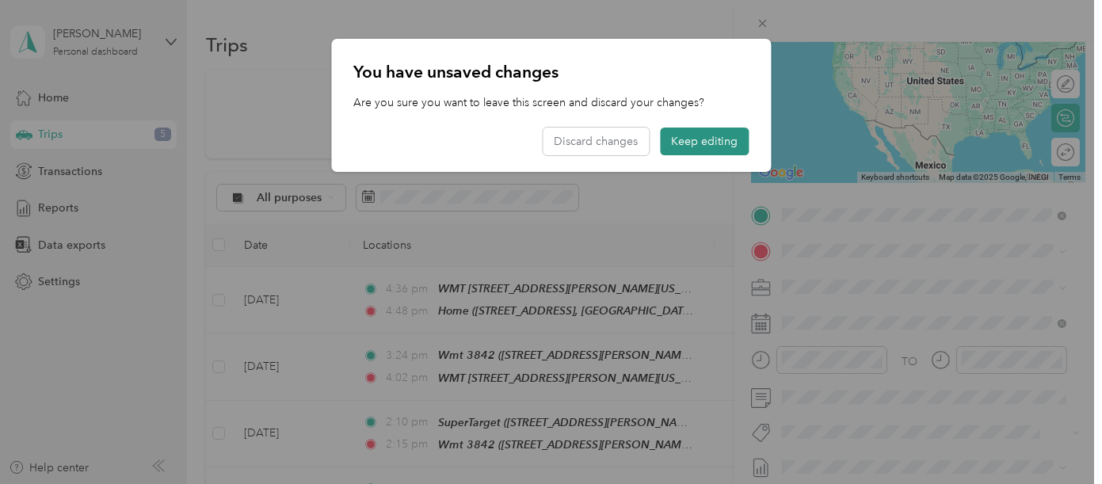
click at [691, 142] on button "Keep editing" at bounding box center [704, 142] width 89 height 28
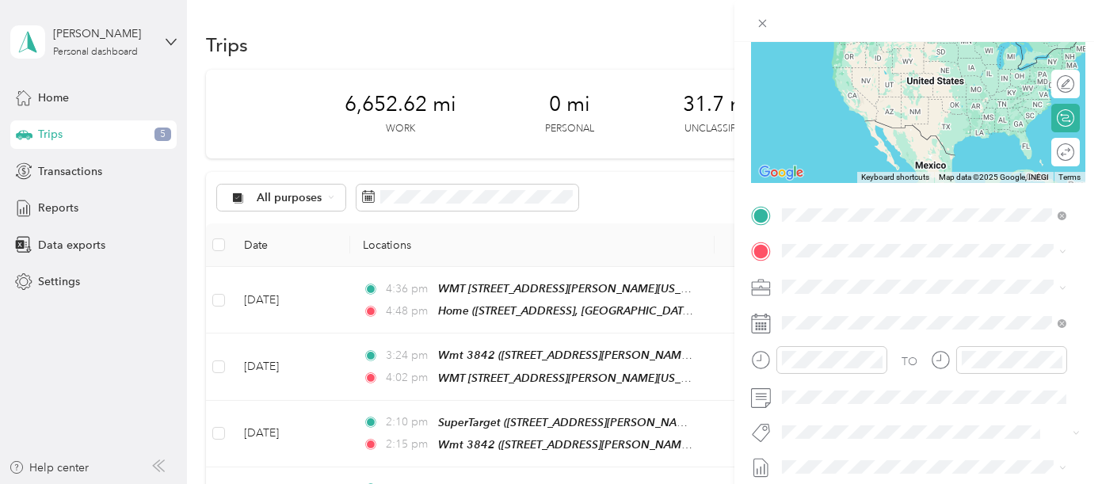
click at [914, 303] on div "TEAM Walmart Supercenter [STREET_ADDRESS]" at bounding box center [894, 289] width 164 height 39
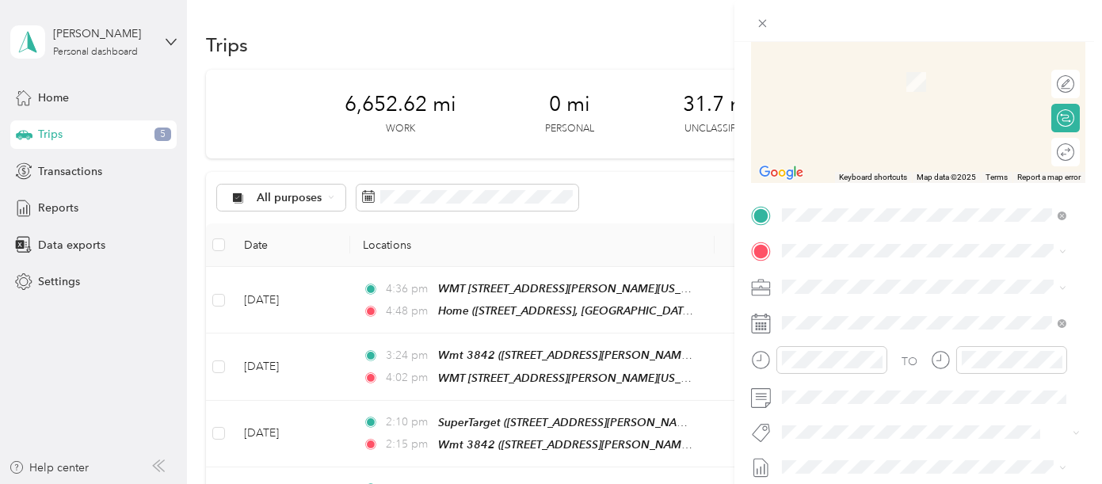
click at [898, 75] on span "[STREET_ADDRESS][PERSON_NAME][US_STATE]" at bounding box center [935, 77] width 246 height 13
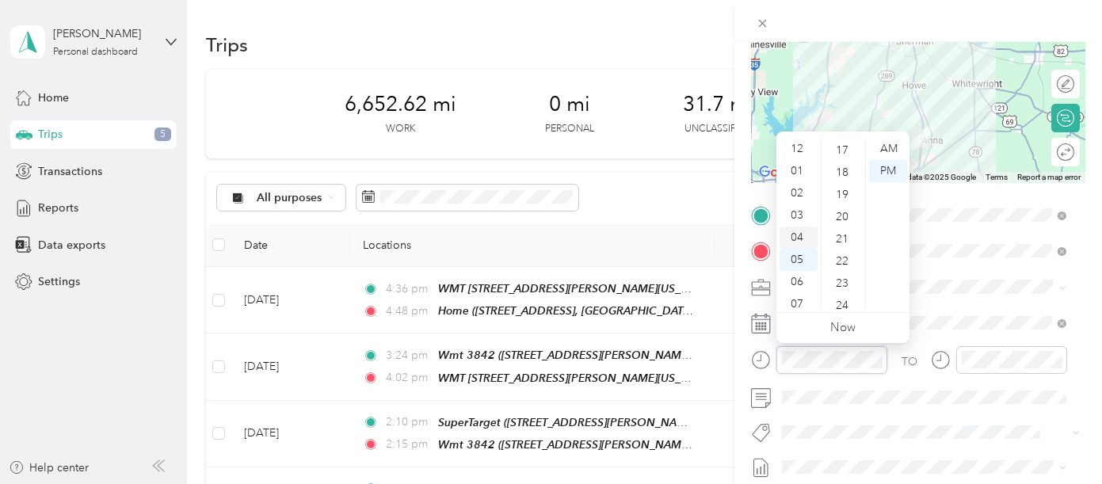
scroll to position [0, 0]
click at [800, 146] on div "12" at bounding box center [798, 149] width 38 height 22
click at [843, 169] on div "10" at bounding box center [843, 172] width 38 height 22
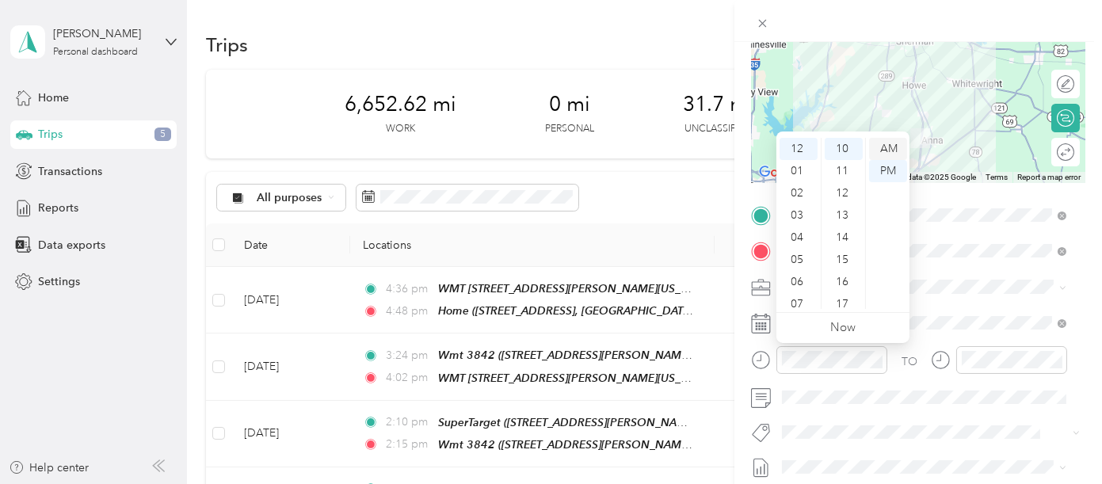
click at [893, 147] on div "AM" at bounding box center [888, 149] width 38 height 22
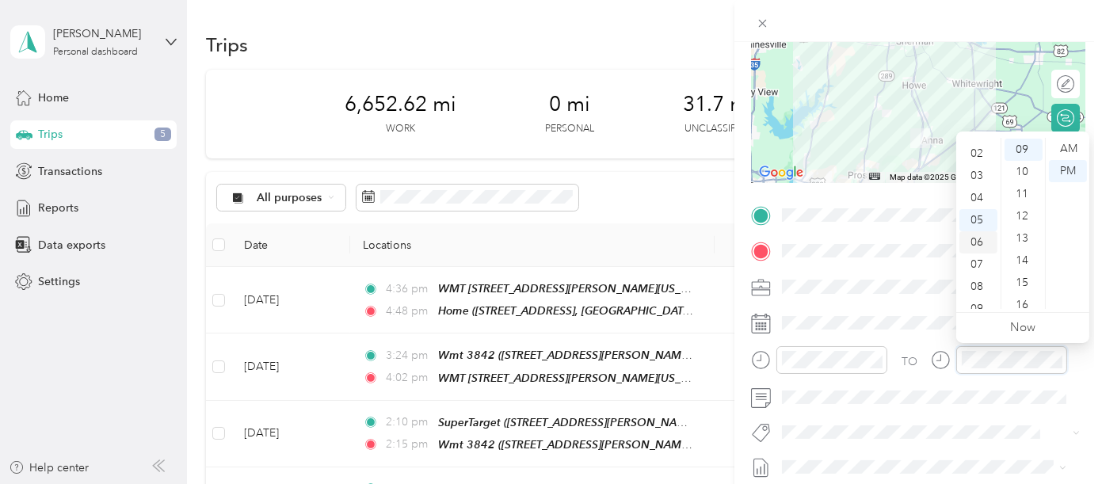
scroll to position [0, 0]
click at [977, 143] on div "12" at bounding box center [978, 149] width 38 height 22
click at [1028, 223] on div "44" at bounding box center [1023, 222] width 38 height 22
click at [1068, 145] on div "AM" at bounding box center [1068, 149] width 38 height 22
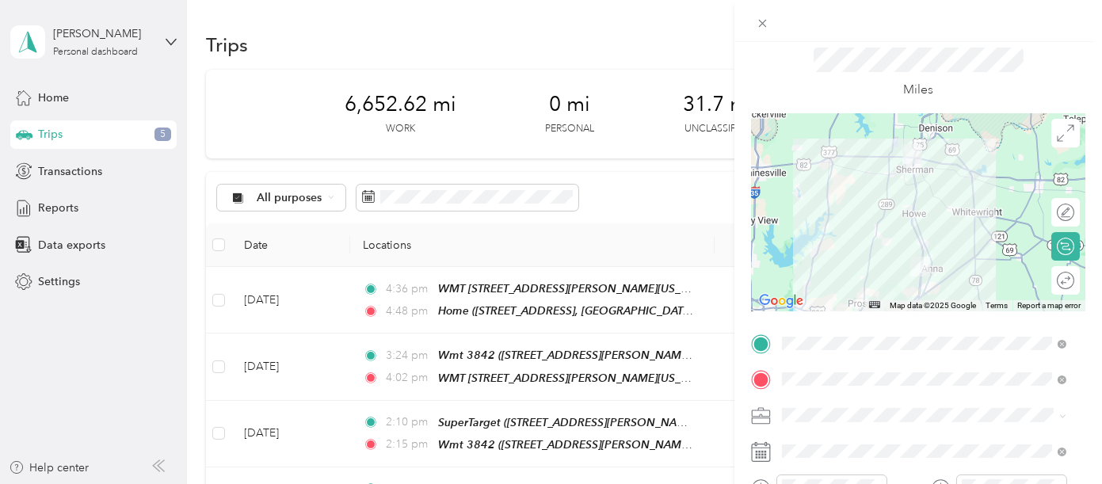
scroll to position [0, 0]
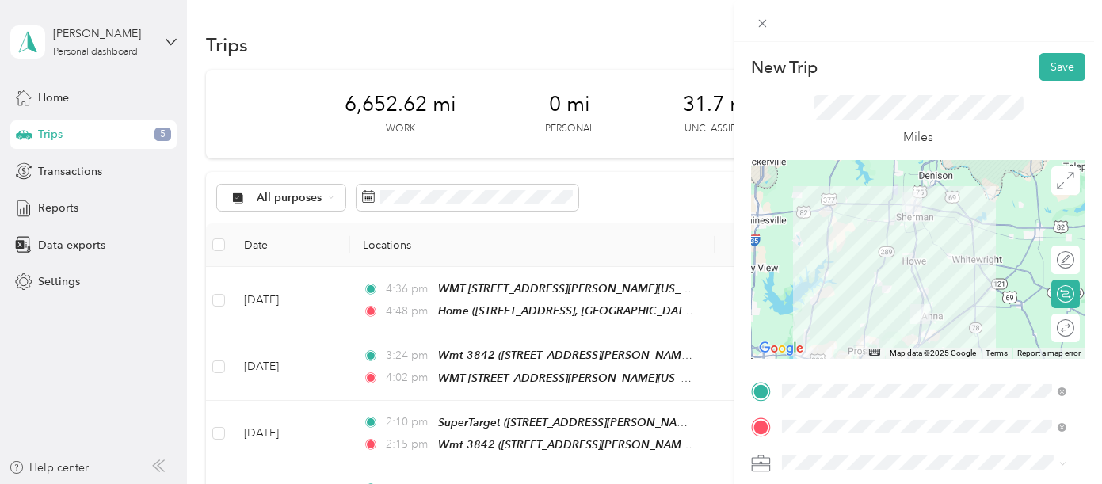
drag, startPoint x: 1056, startPoint y: 70, endPoint x: 1007, endPoint y: 90, distance: 54.0
click at [1056, 70] on button "Save" at bounding box center [1062, 67] width 46 height 28
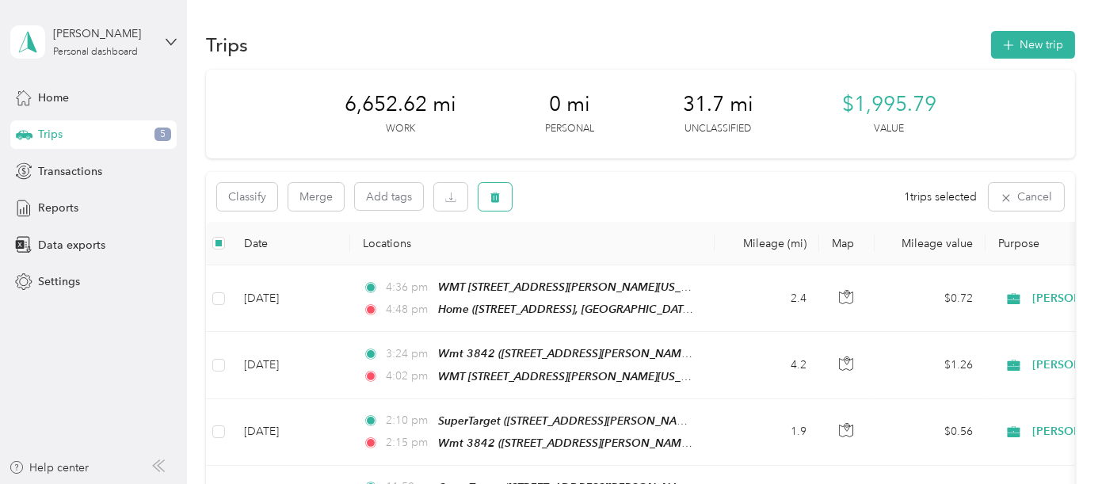
click at [491, 190] on span "button" at bounding box center [494, 196] width 11 height 13
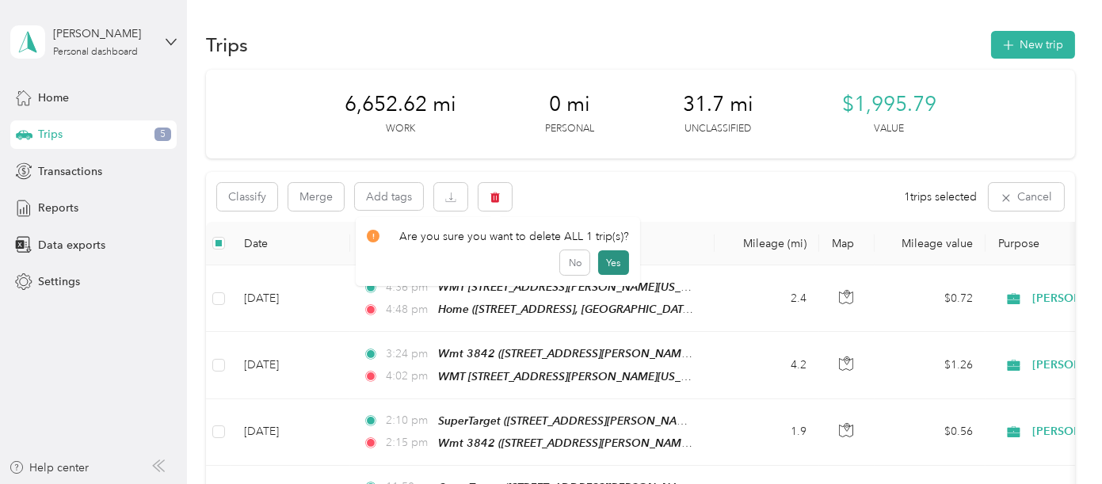
click at [618, 260] on button "Yes" at bounding box center [613, 262] width 31 height 25
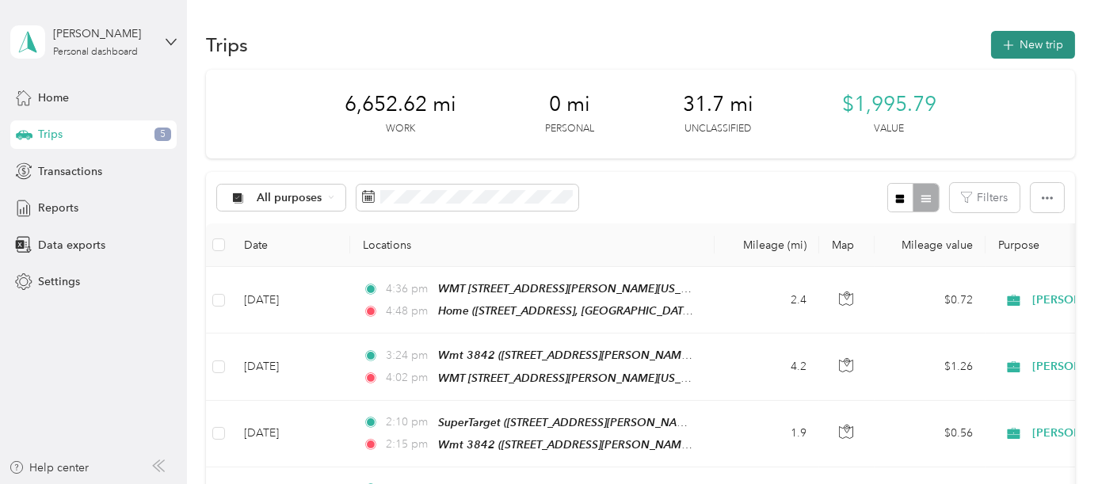
click at [1045, 40] on button "New trip" at bounding box center [1033, 45] width 84 height 28
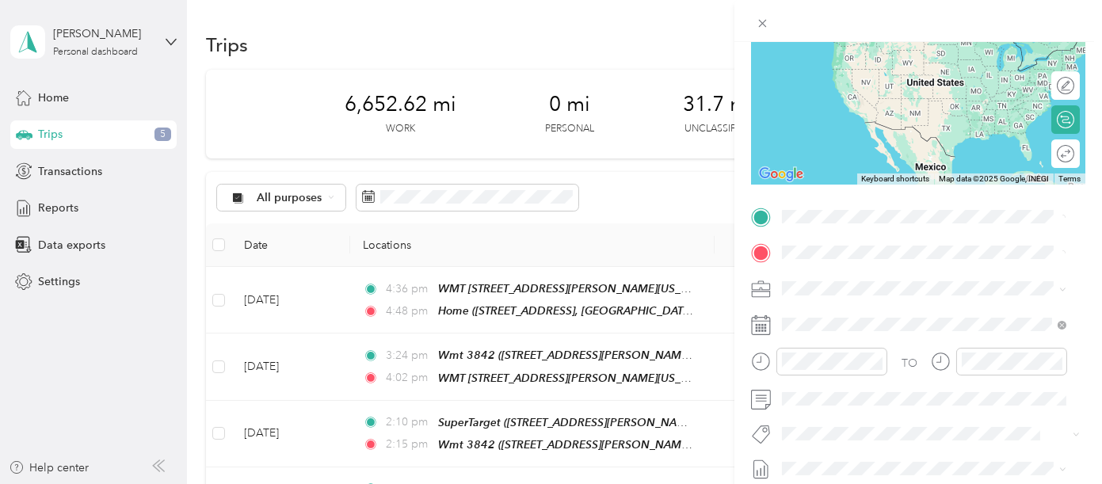
scroll to position [176, 0]
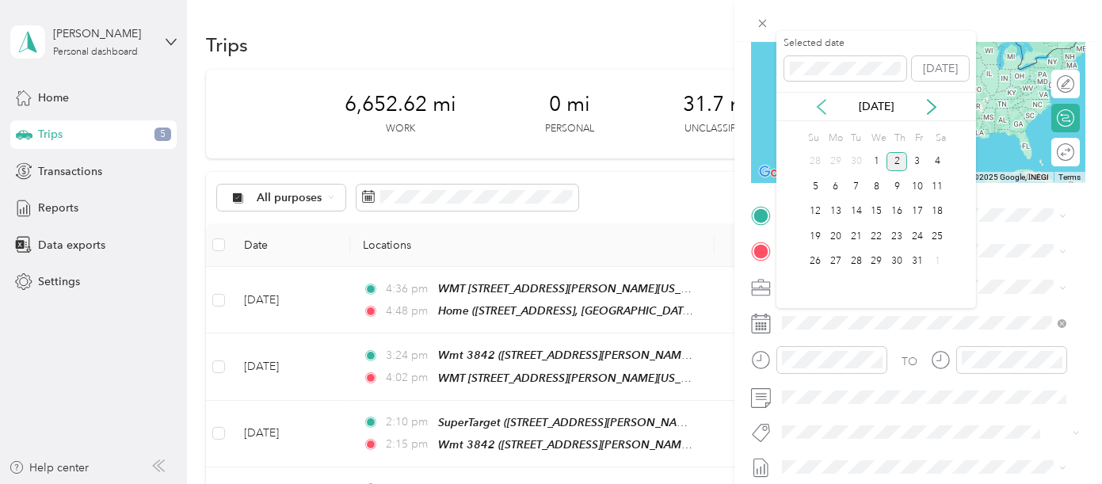
click at [817, 104] on icon at bounding box center [821, 107] width 16 height 16
click at [857, 254] on div "30" at bounding box center [856, 262] width 21 height 20
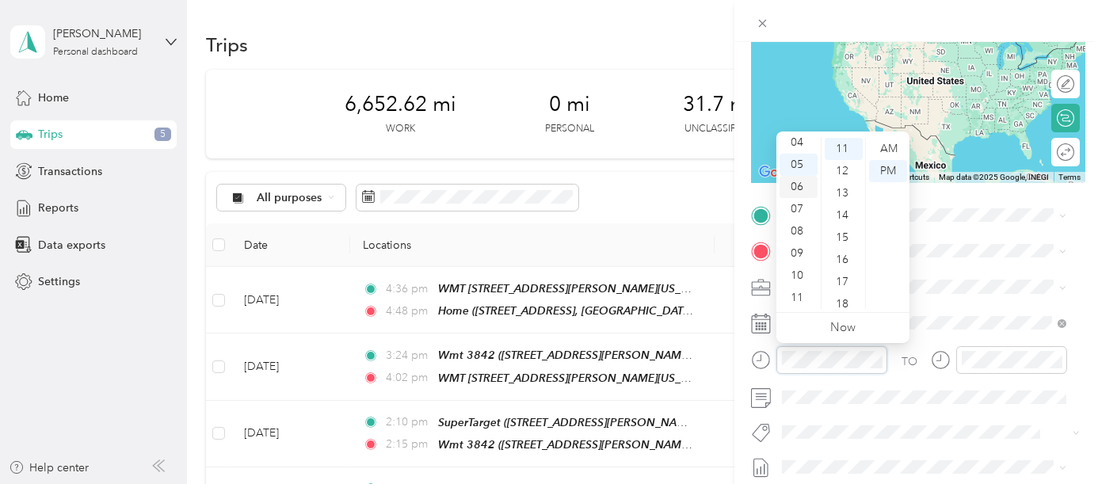
scroll to position [0, 0]
click at [795, 139] on div "12" at bounding box center [798, 149] width 38 height 22
click at [893, 152] on div "AM" at bounding box center [888, 149] width 38 height 22
click at [891, 168] on div "PM" at bounding box center [888, 171] width 38 height 22
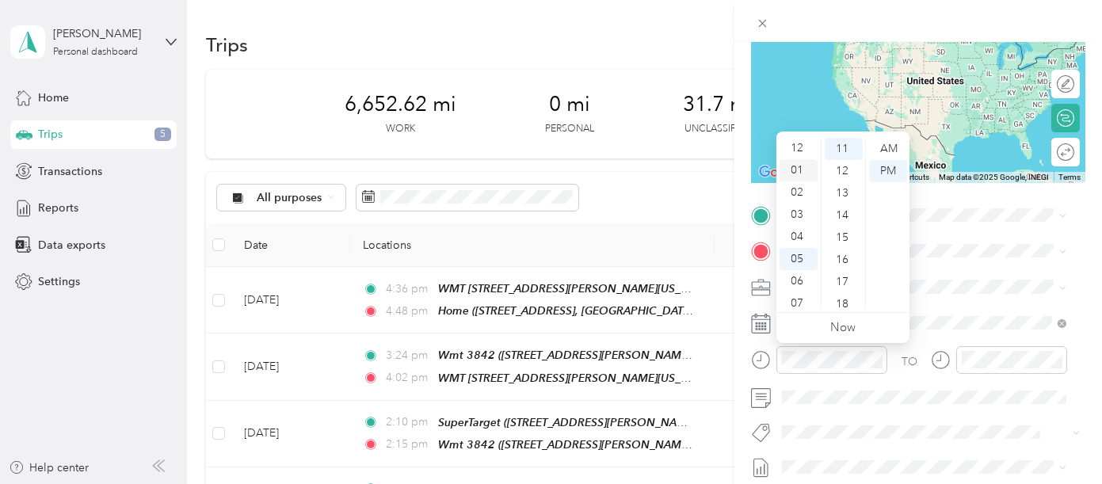
scroll to position [0, 0]
click at [801, 139] on div "12" at bounding box center [798, 149] width 38 height 22
click at [893, 166] on div "PM" at bounding box center [888, 171] width 38 height 22
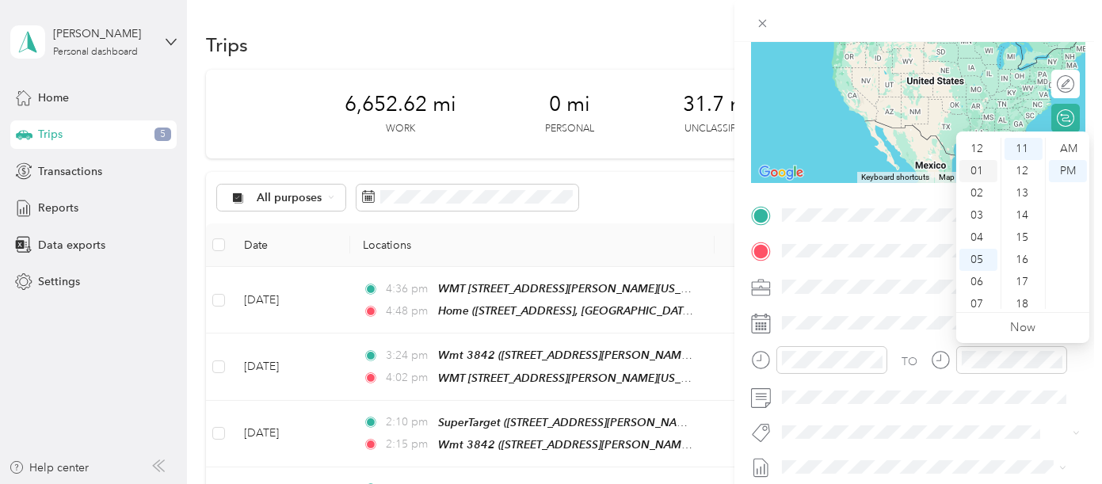
click at [977, 153] on div "12" at bounding box center [978, 149] width 38 height 22
click at [1022, 234] on div "43" at bounding box center [1023, 243] width 38 height 22
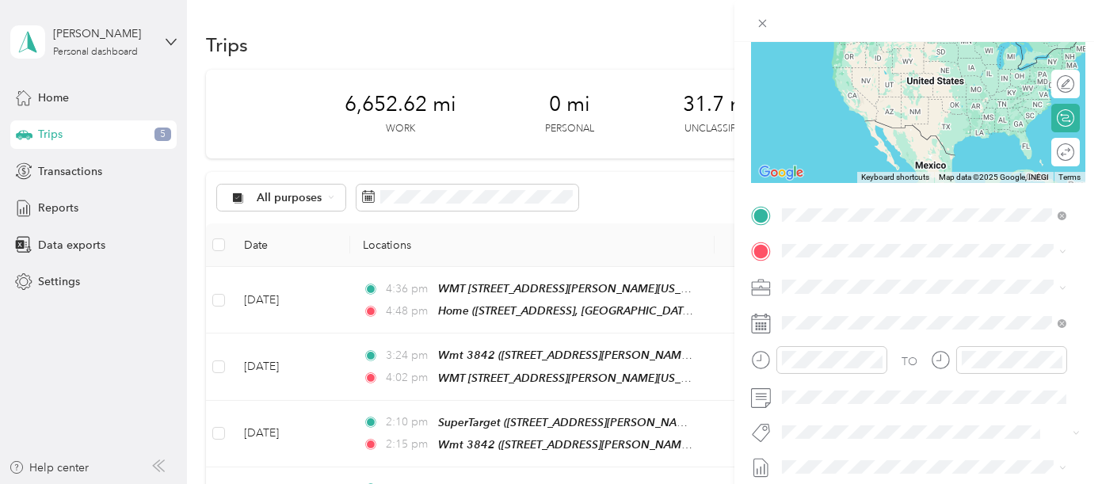
click at [899, 299] on span "[STREET_ADDRESS]" at bounding box center [862, 300] width 101 height 13
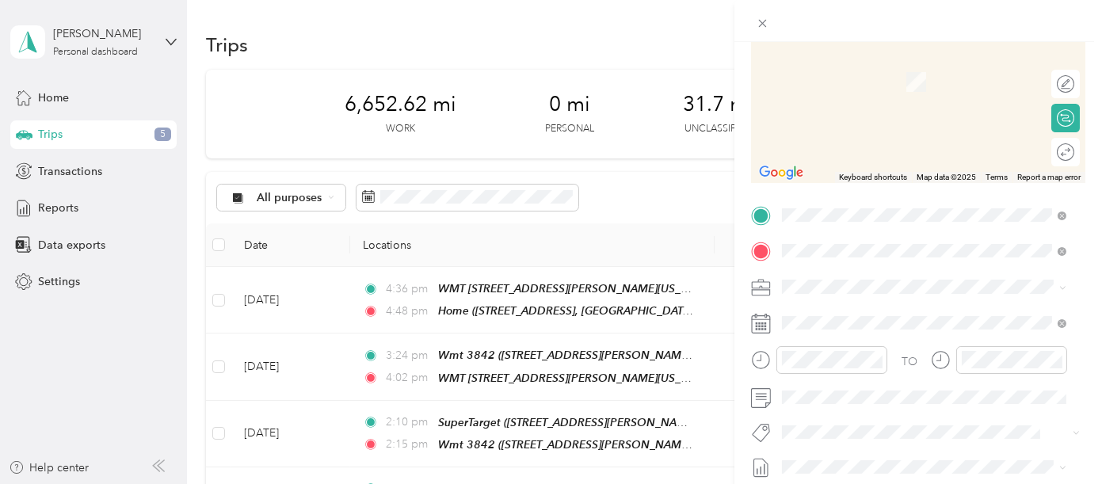
click at [837, 87] on span "[STREET_ADDRESS][PERSON_NAME][US_STATE]" at bounding box center [935, 80] width 246 height 13
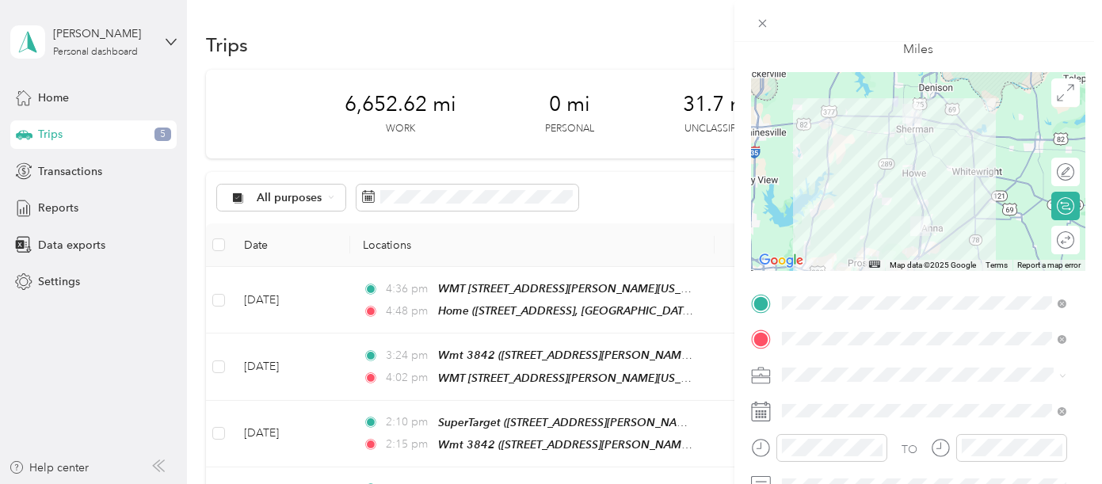
scroll to position [0, 0]
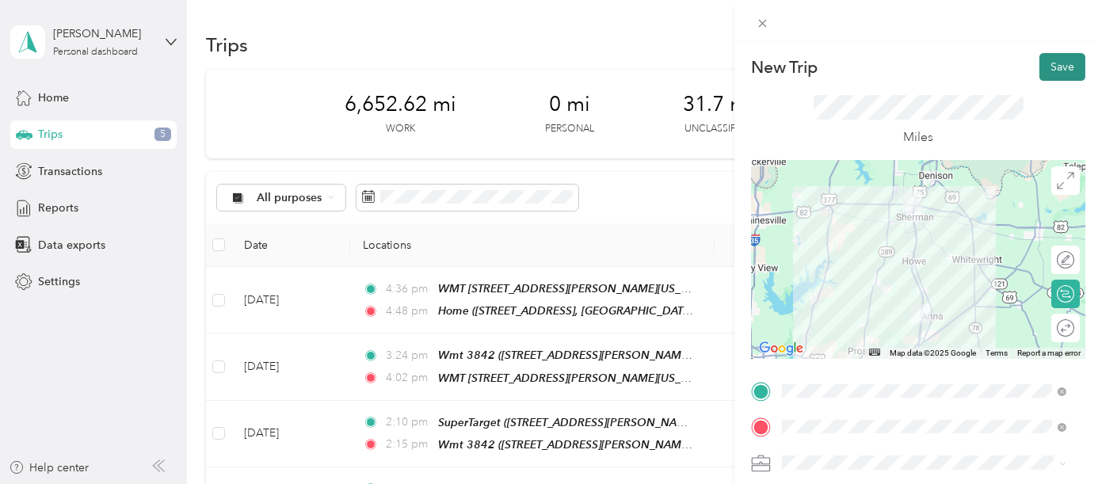
click at [1044, 59] on button "Save" at bounding box center [1062, 67] width 46 height 28
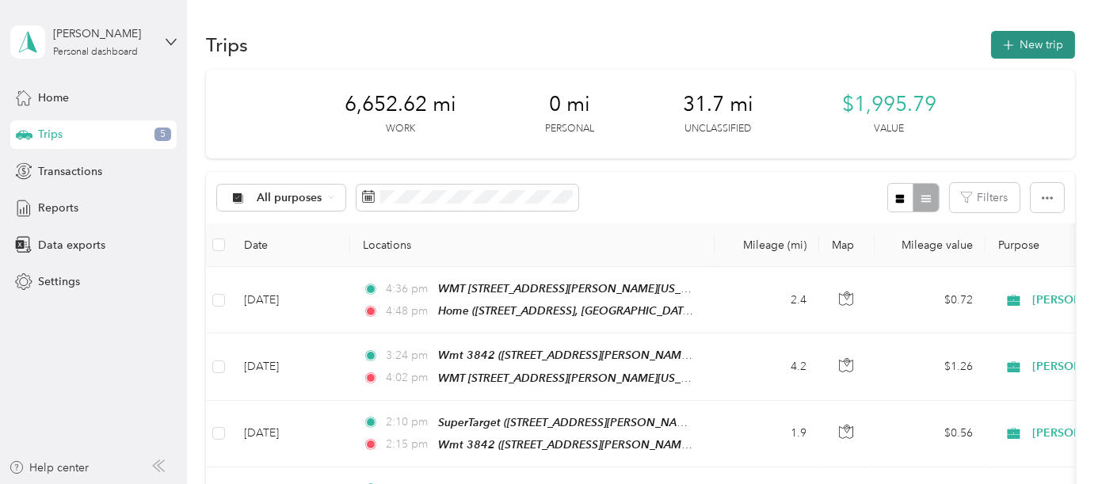
click at [1053, 37] on button "New trip" at bounding box center [1033, 45] width 84 height 28
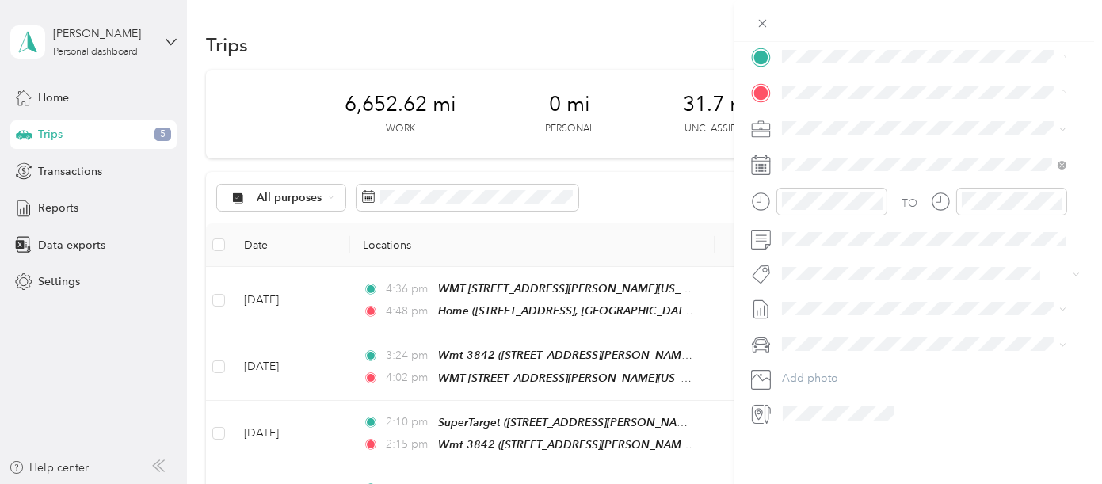
scroll to position [348, 0]
click at [821, 243] on icon at bounding box center [821, 241] width 8 height 14
click at [855, 394] on div "30" at bounding box center [856, 395] width 21 height 20
click at [798, 263] on div "02" at bounding box center [798, 266] width 38 height 22
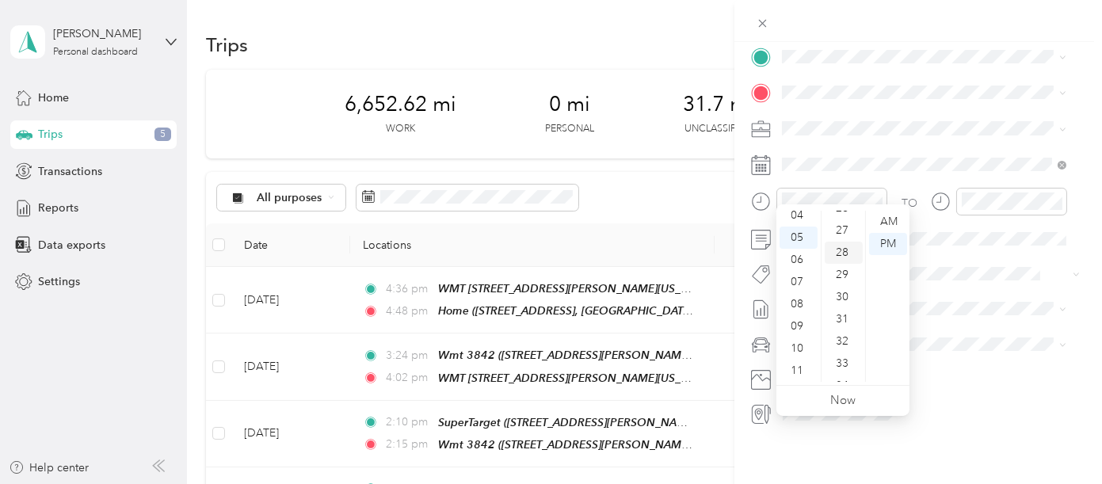
scroll to position [618, 0]
click at [843, 347] on div "34" at bounding box center [843, 358] width 38 height 22
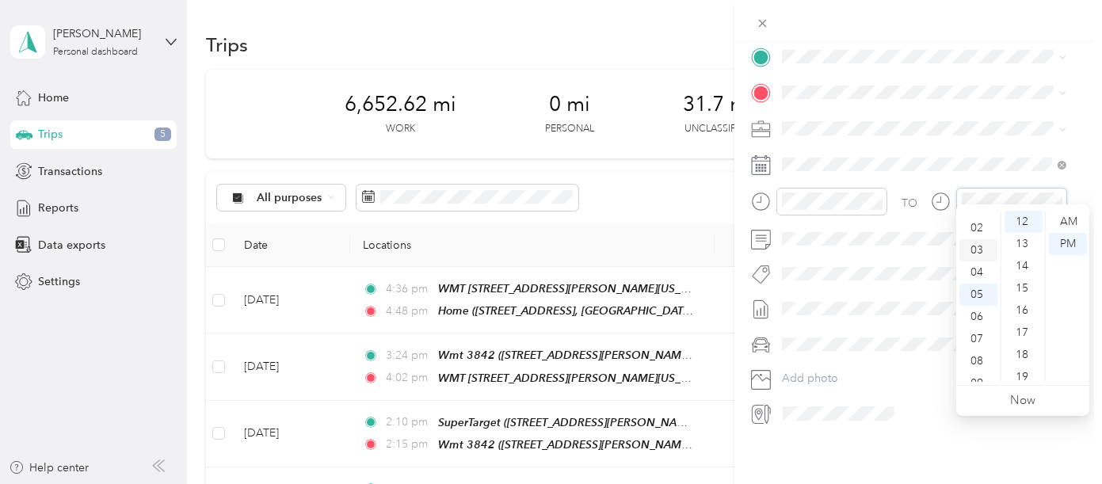
scroll to position [0, 0]
click at [977, 284] on div "03" at bounding box center [978, 288] width 38 height 22
click at [1018, 263] on div "26" at bounding box center [1023, 268] width 38 height 22
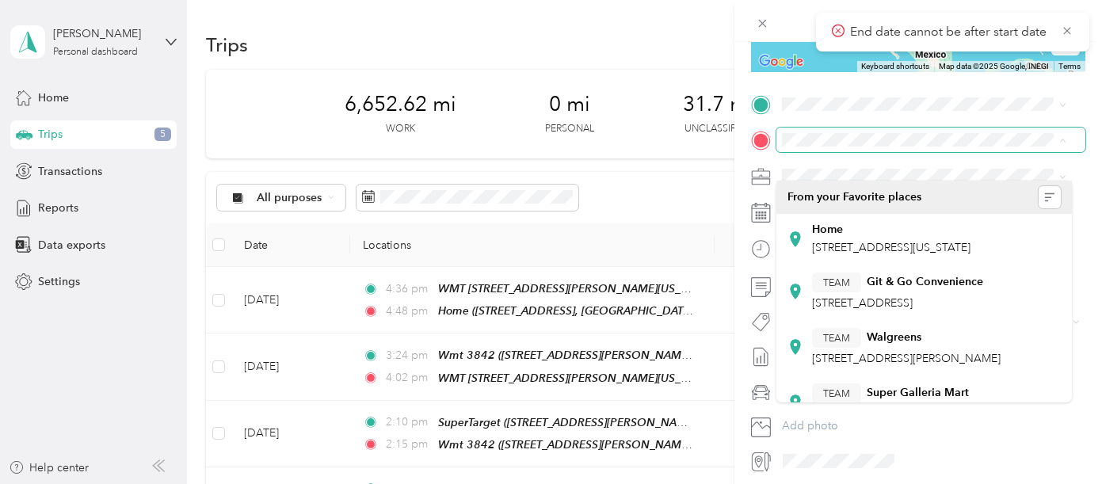
scroll to position [260, 0]
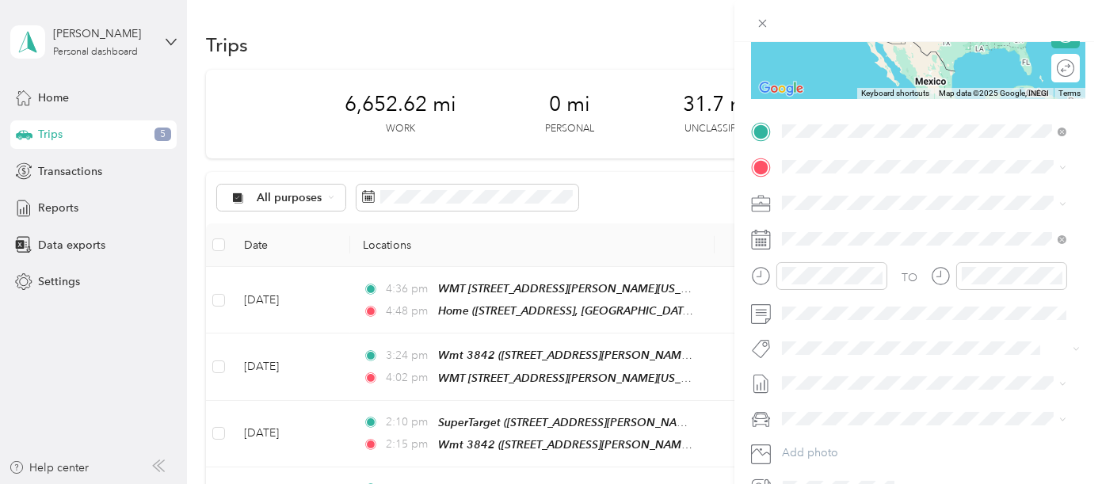
click at [896, 210] on span "[STREET_ADDRESS][PERSON_NAME][US_STATE]" at bounding box center [935, 210] width 246 height 13
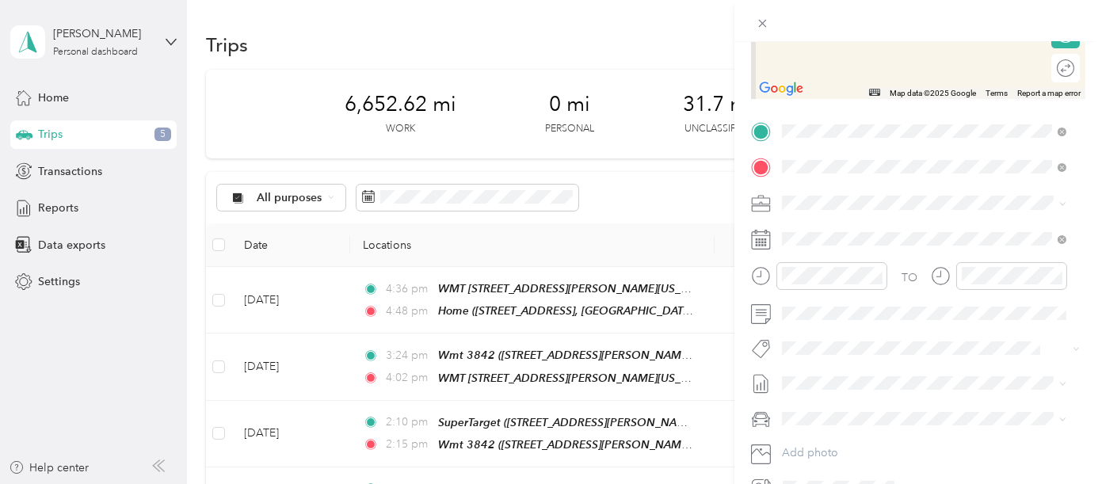
click at [866, 247] on div "Wmt 3482 Wal-Mart, [STREET_ADDRESS][GEOGRAPHIC_DATA][PERSON_NAME], [US_STATE], …" at bounding box center [936, 256] width 249 height 67
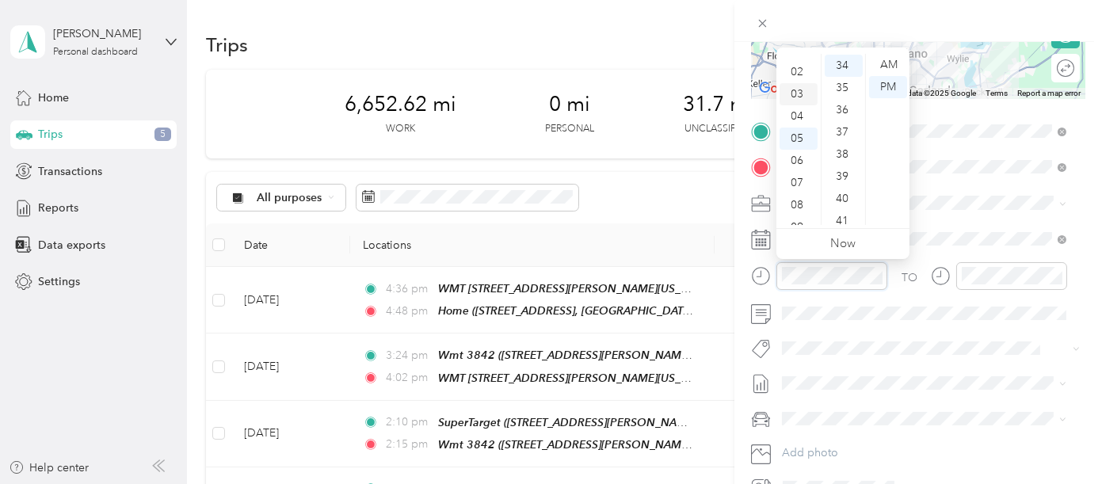
scroll to position [0, 0]
click at [795, 103] on div "02" at bounding box center [798, 109] width 38 height 22
click at [843, 167] on div "31" at bounding box center [843, 175] width 38 height 22
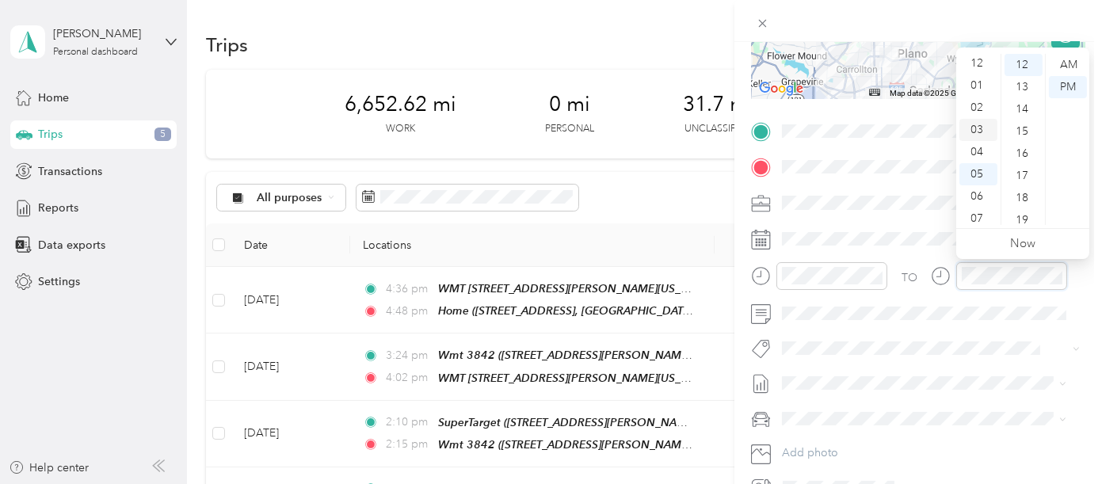
scroll to position [0, 0]
click at [982, 134] on div "03" at bounding box center [978, 131] width 38 height 22
click at [1021, 157] on div "28" at bounding box center [1023, 156] width 38 height 22
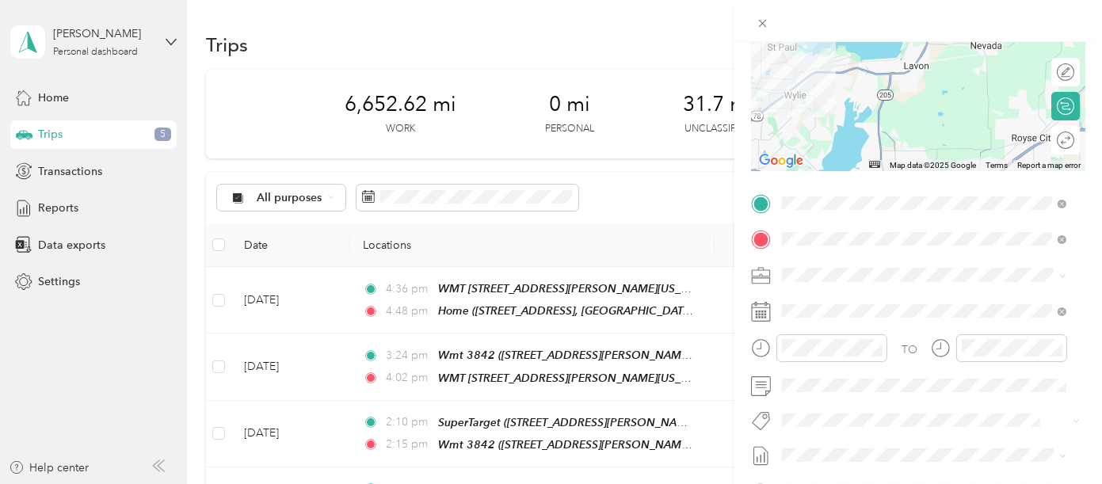
scroll to position [0, 0]
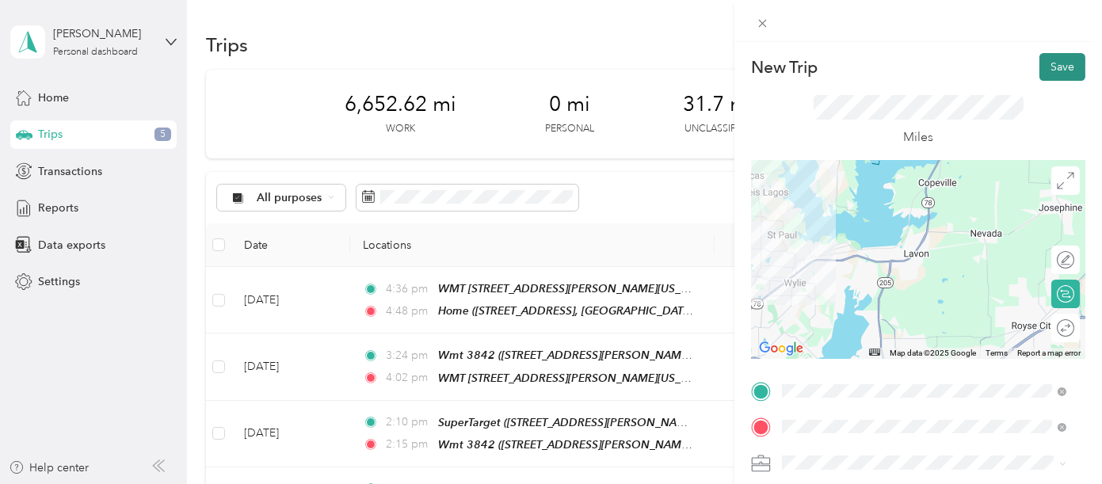
click at [1039, 64] on button "Save" at bounding box center [1062, 67] width 46 height 28
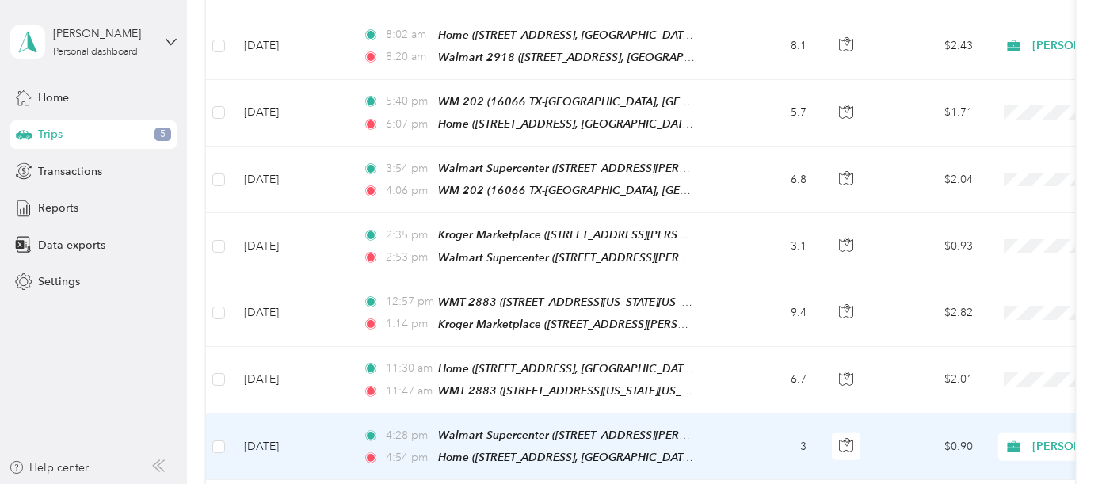
scroll to position [1407, 0]
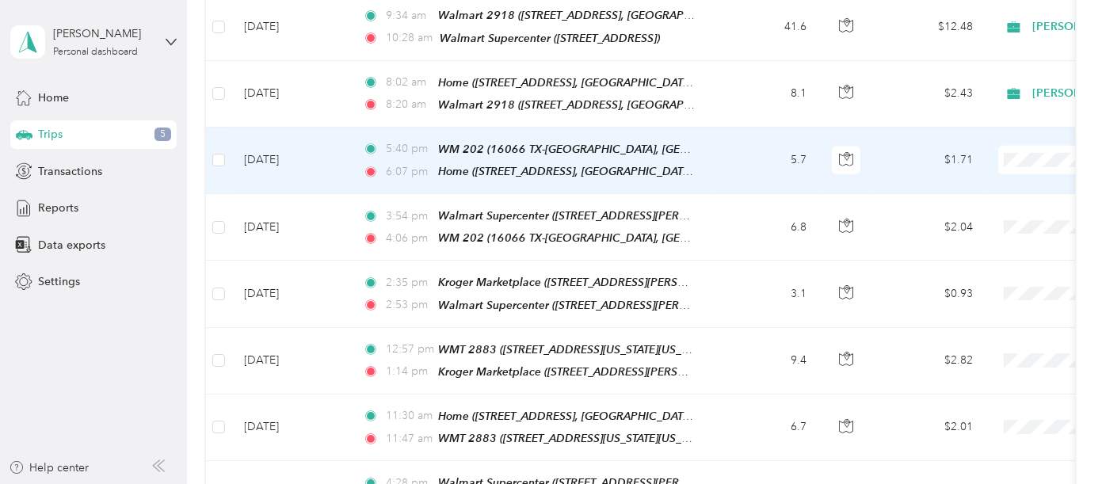
click at [1019, 159] on li "[PERSON_NAME]" at bounding box center [1003, 148] width 196 height 28
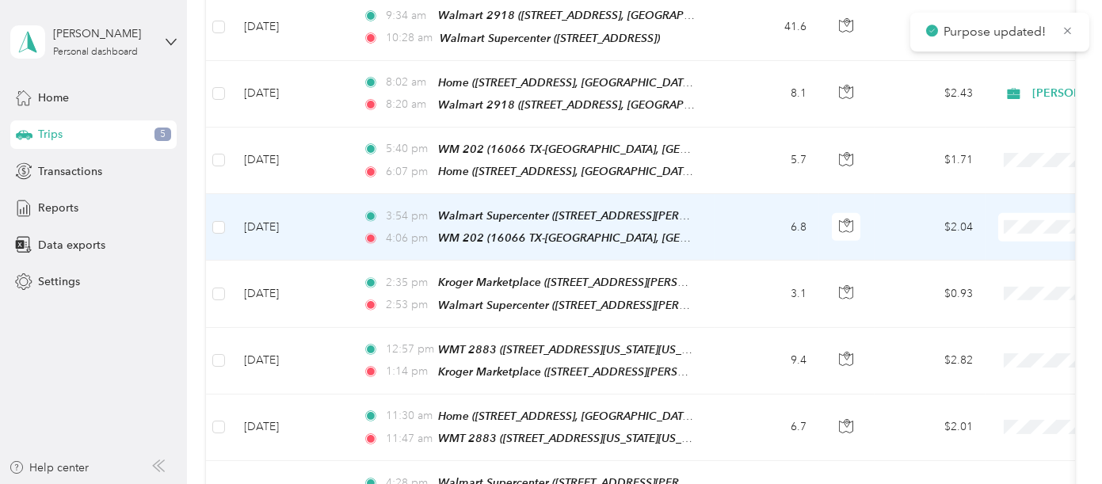
click at [1003, 209] on li "[PERSON_NAME]" at bounding box center [1003, 219] width 196 height 28
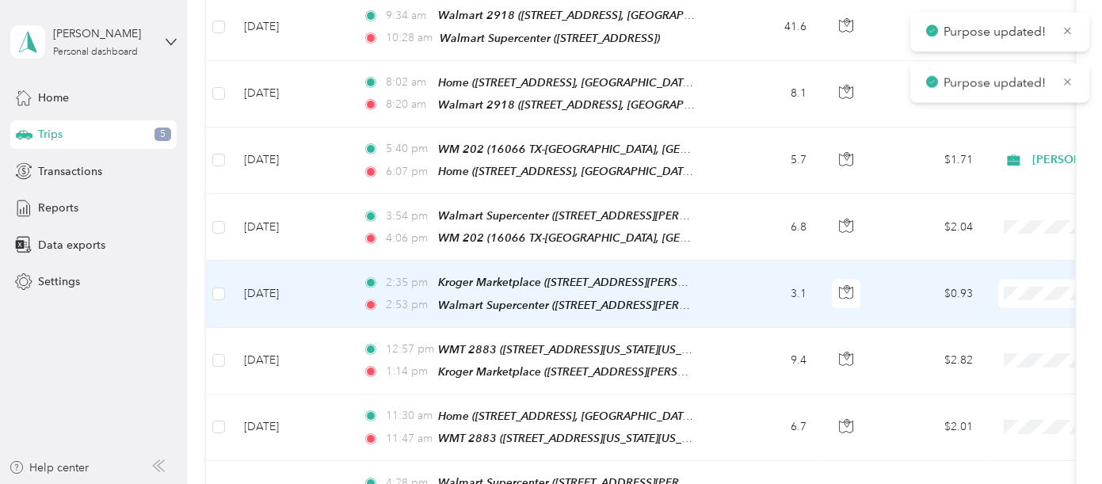
click at [1011, 274] on li "[PERSON_NAME]" at bounding box center [1003, 279] width 196 height 28
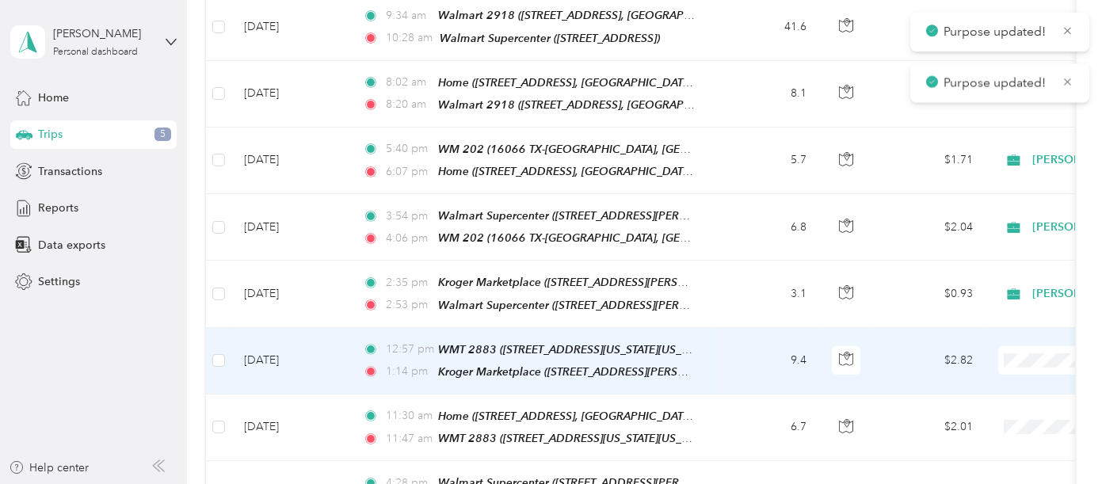
click at [1011, 341] on span "[PERSON_NAME]" at bounding box center [1018, 342] width 146 height 17
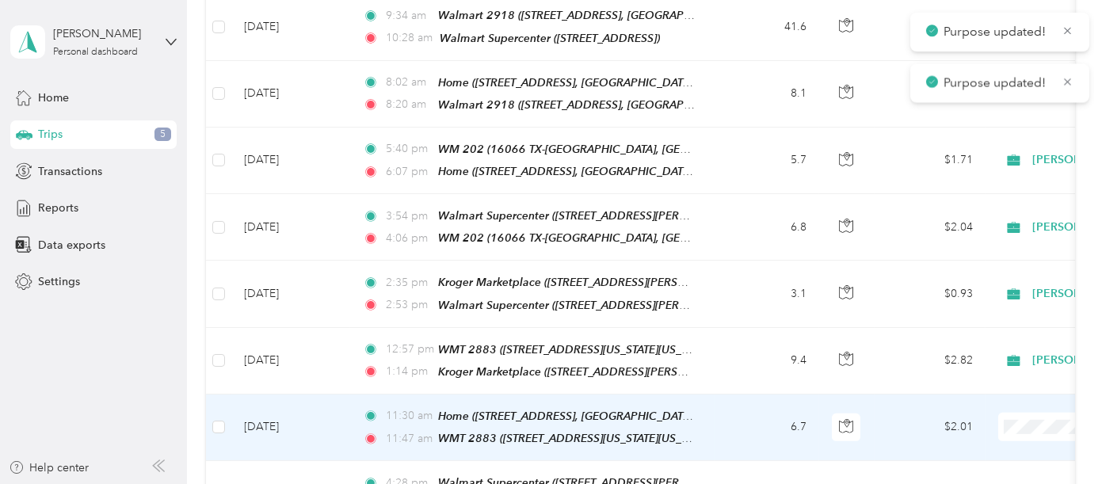
click at [991, 406] on span "[PERSON_NAME]" at bounding box center [1018, 413] width 146 height 17
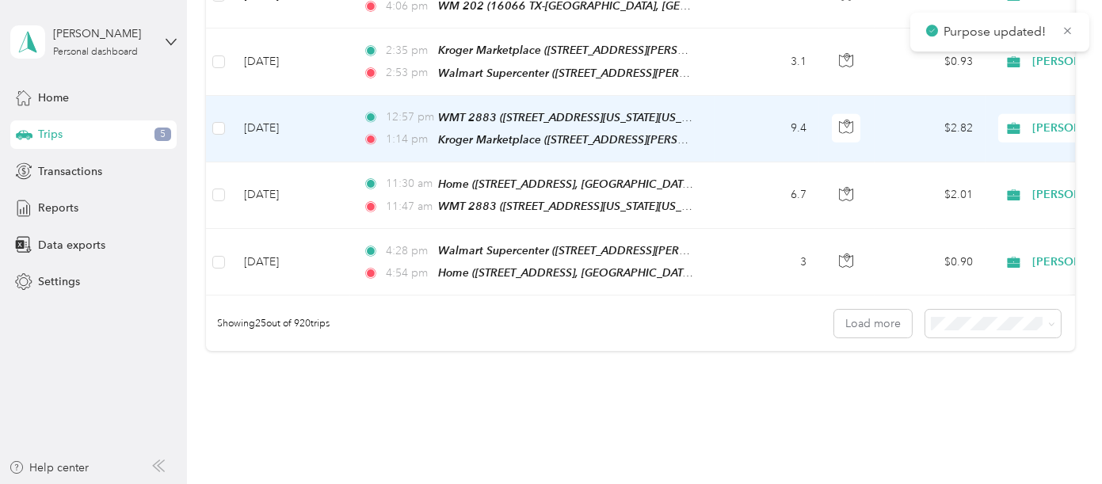
scroll to position [1692, 0]
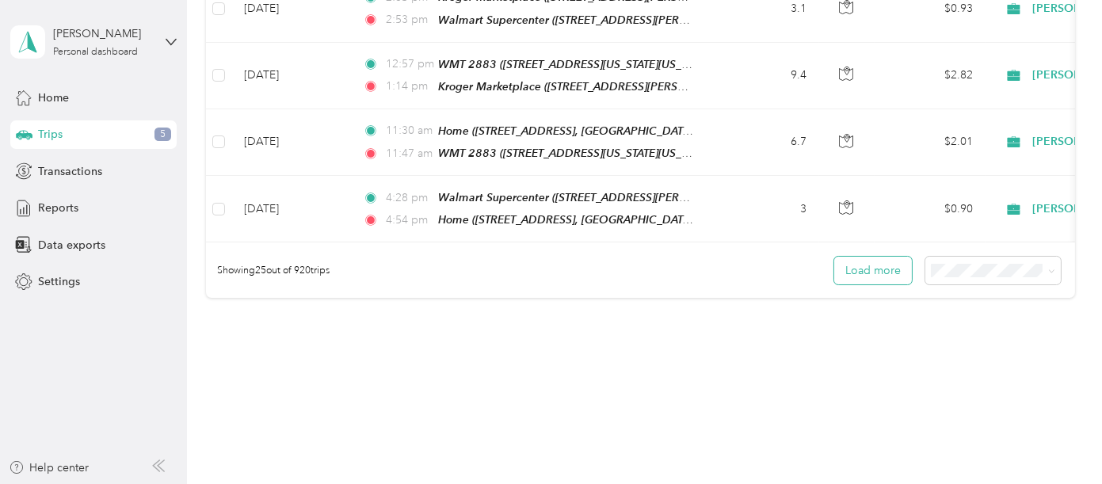
click at [860, 257] on button "Load more" at bounding box center [873, 271] width 78 height 28
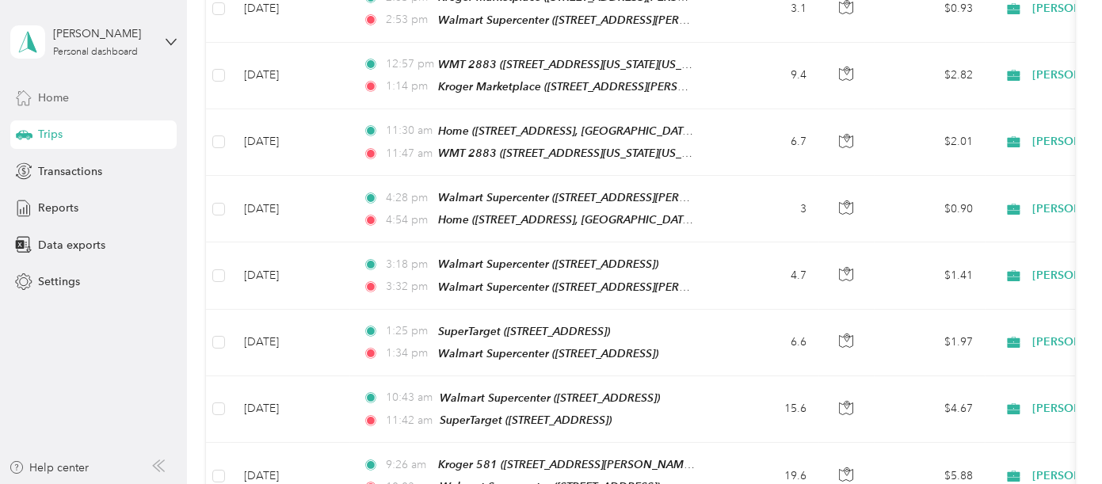
click at [54, 95] on span "Home" at bounding box center [53, 97] width 31 height 17
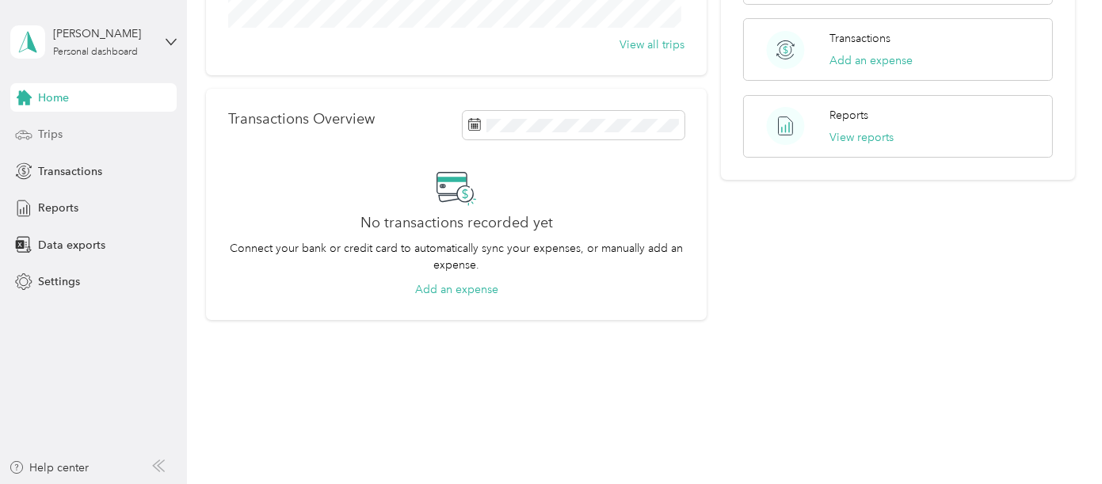
scroll to position [321, 0]
click at [66, 171] on span "Transactions" at bounding box center [70, 171] width 64 height 17
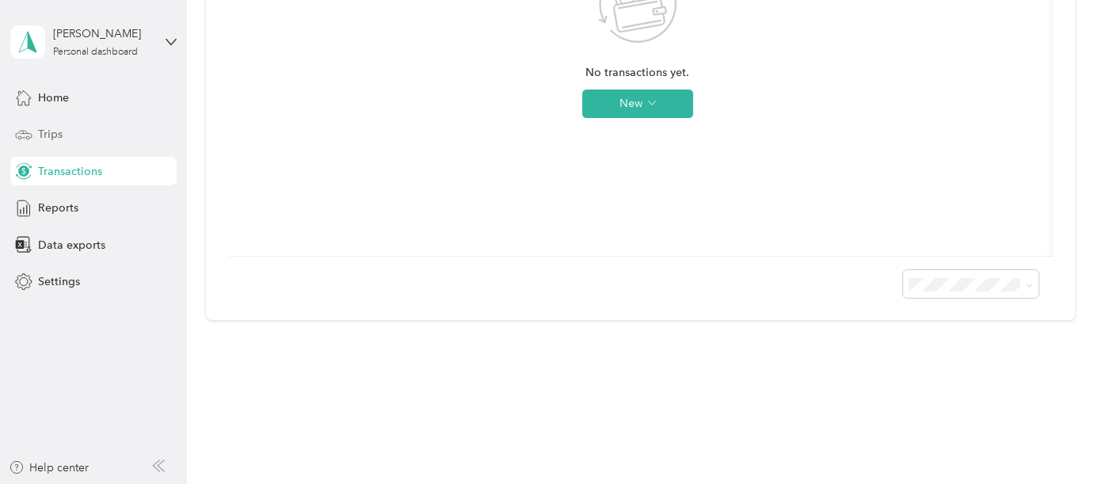
click at [48, 132] on span "Trips" at bounding box center [50, 134] width 25 height 17
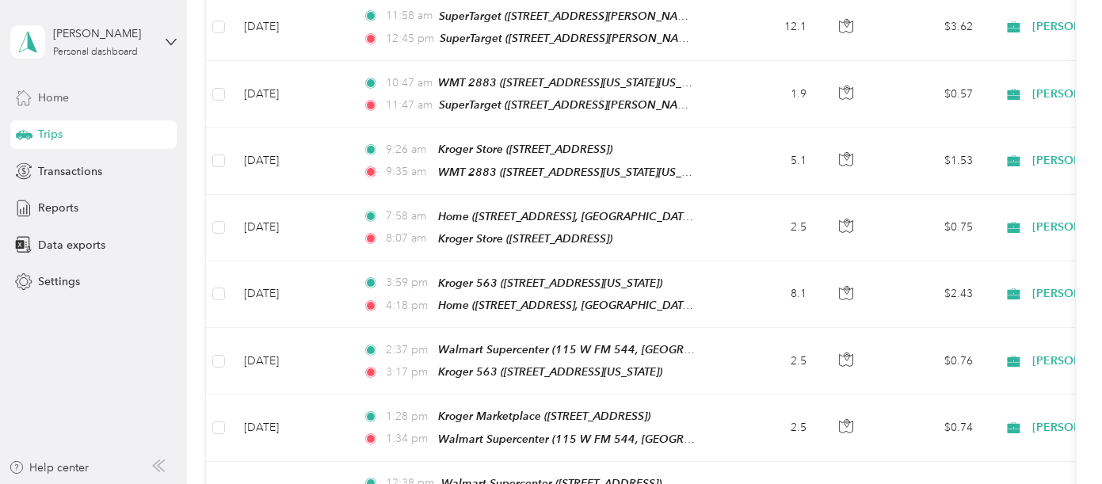
scroll to position [1692, 0]
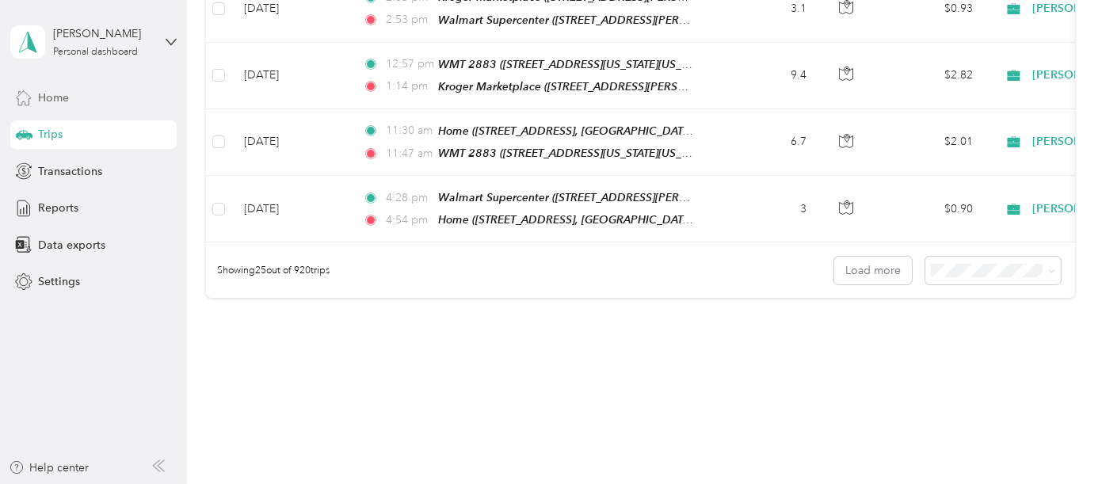
click at [50, 90] on span "Home" at bounding box center [53, 97] width 31 height 17
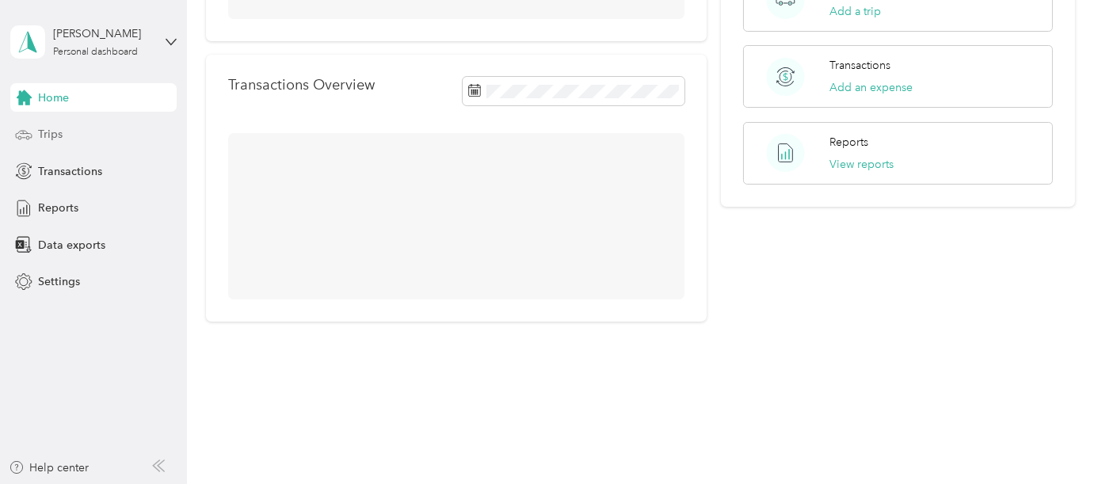
scroll to position [321, 0]
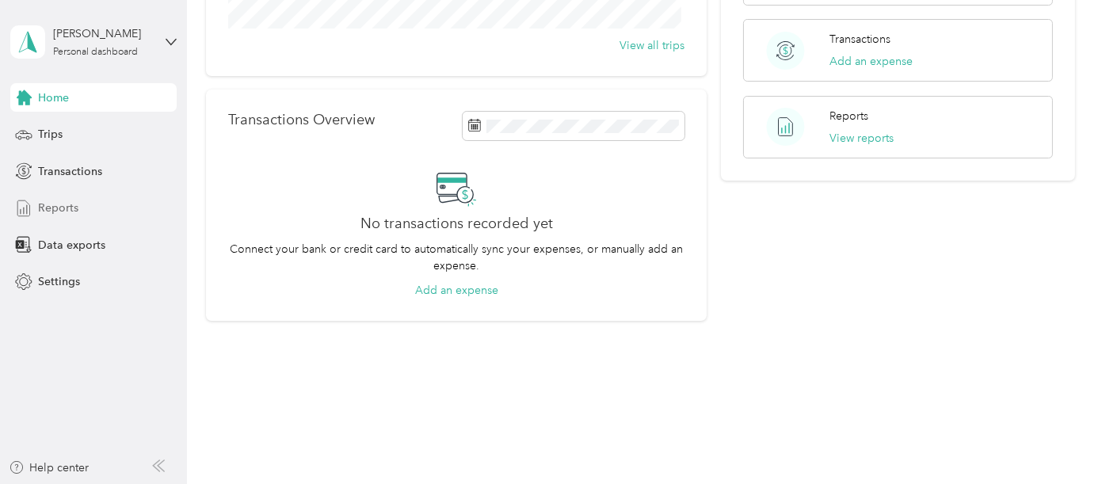
click at [65, 196] on div "Reports" at bounding box center [93, 208] width 166 height 29
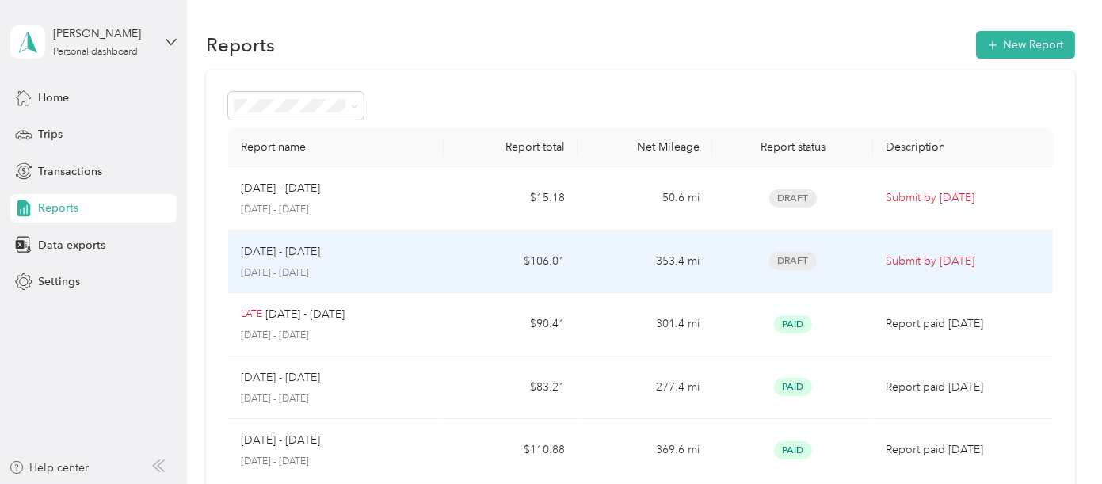
click at [793, 259] on span "Draft" at bounding box center [793, 261] width 48 height 18
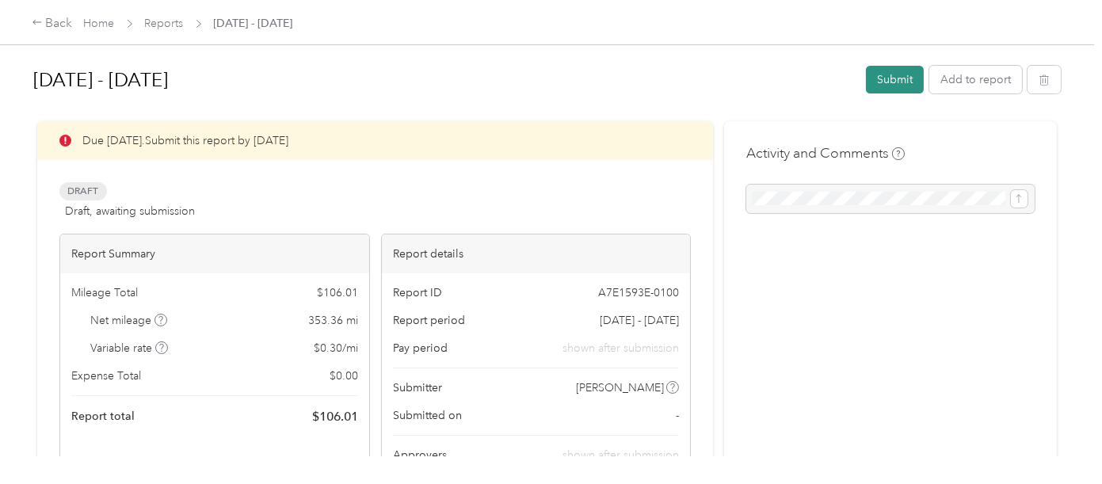
click at [896, 75] on button "Submit" at bounding box center [895, 80] width 58 height 28
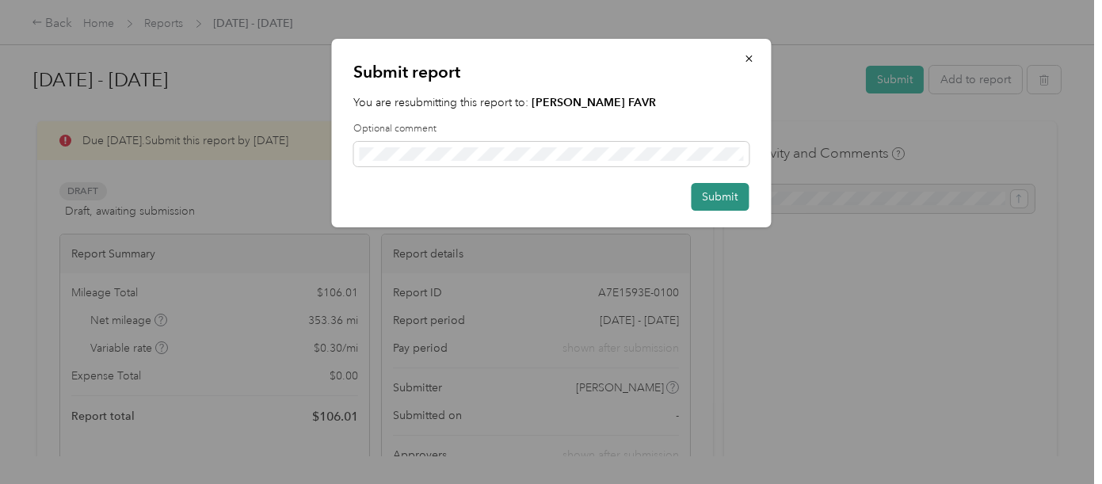
click at [726, 193] on button "Submit" at bounding box center [720, 197] width 58 height 28
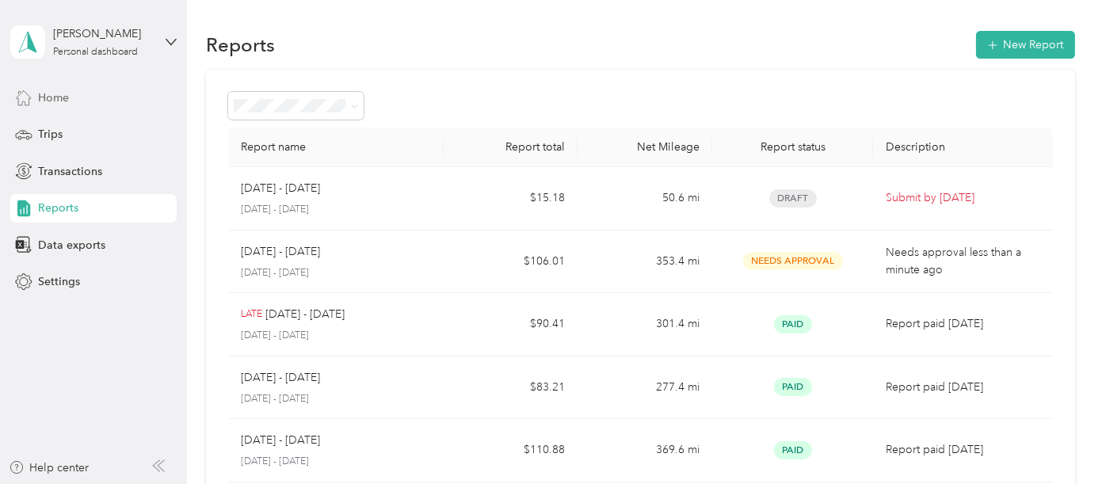
click at [44, 102] on span "Home" at bounding box center [53, 97] width 31 height 17
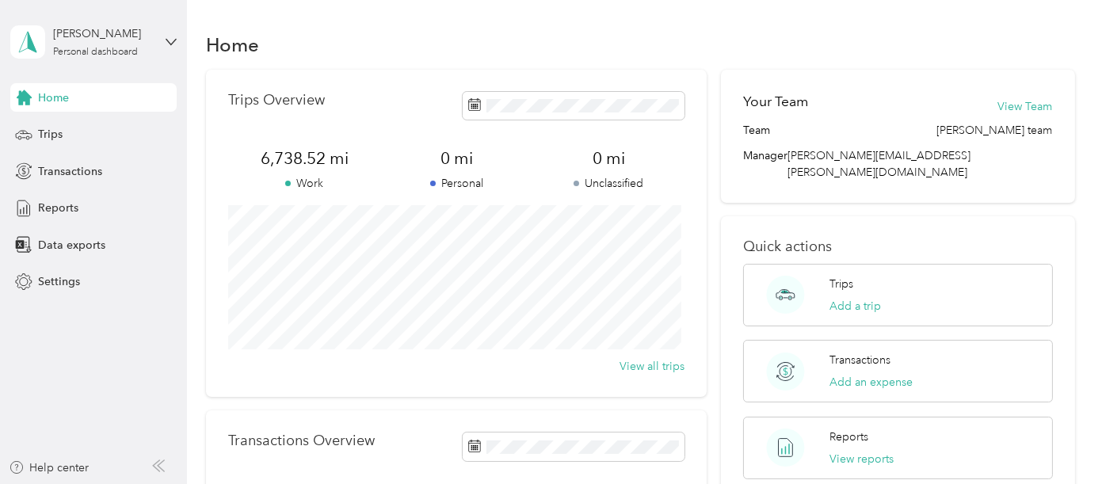
click at [56, 96] on span "Home" at bounding box center [53, 97] width 31 height 17
click at [50, 136] on span "Trips" at bounding box center [50, 134] width 25 height 17
